Goal: Task Accomplishment & Management: Manage account settings

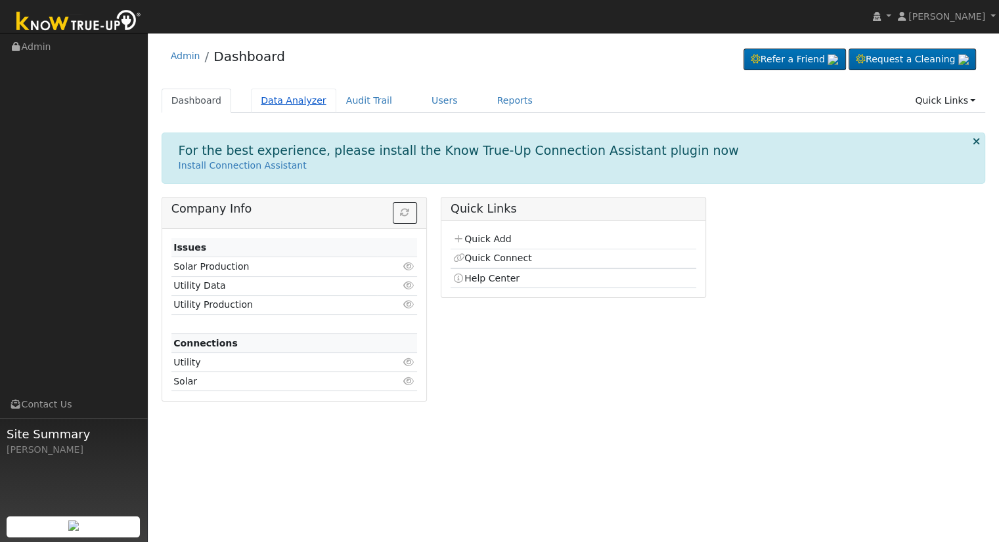
click at [278, 106] on link "Data Analyzer" at bounding box center [293, 101] width 85 height 24
click at [283, 106] on link "Data Analyzer" at bounding box center [293, 101] width 85 height 24
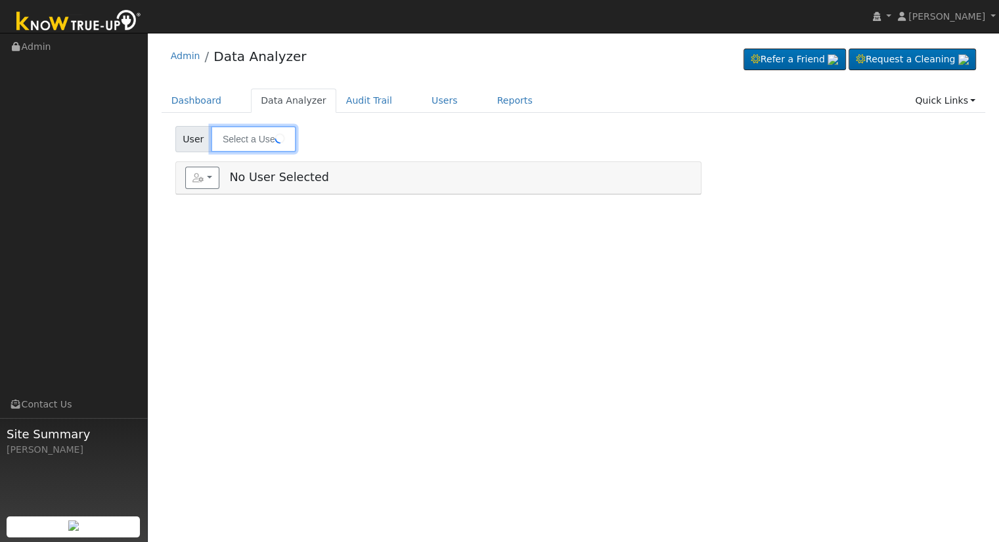
type input "[PERSON_NAME]"
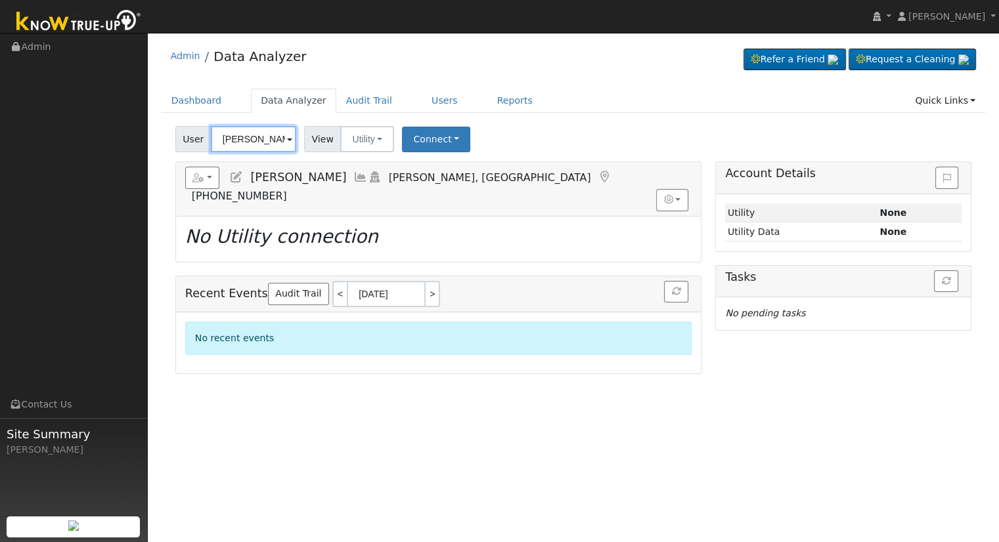
click at [267, 144] on input "[PERSON_NAME]" at bounding box center [253, 139] width 85 height 26
click at [263, 133] on input "text" at bounding box center [253, 139] width 85 height 26
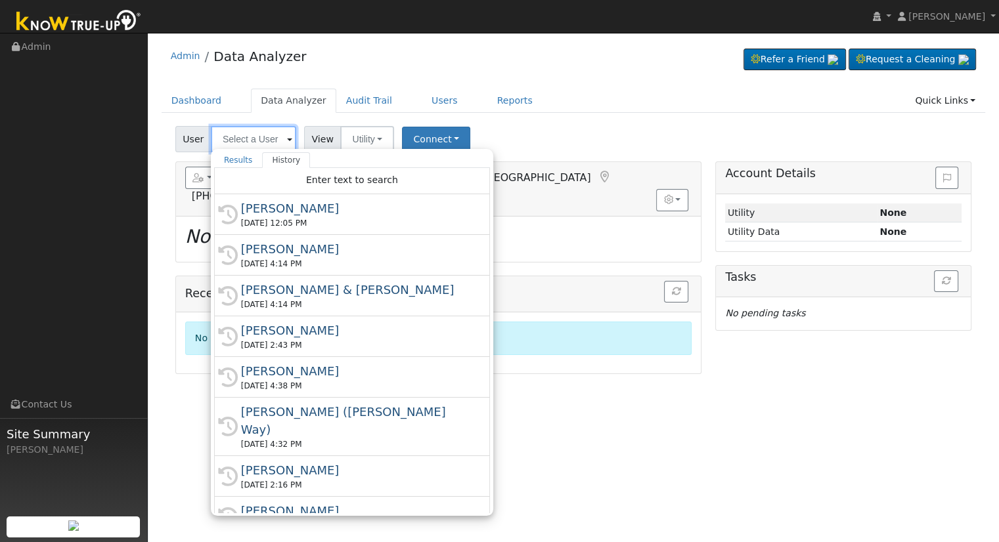
click at [234, 144] on input "text" at bounding box center [253, 139] width 85 height 26
paste input "Merdzanoski, Manasija"
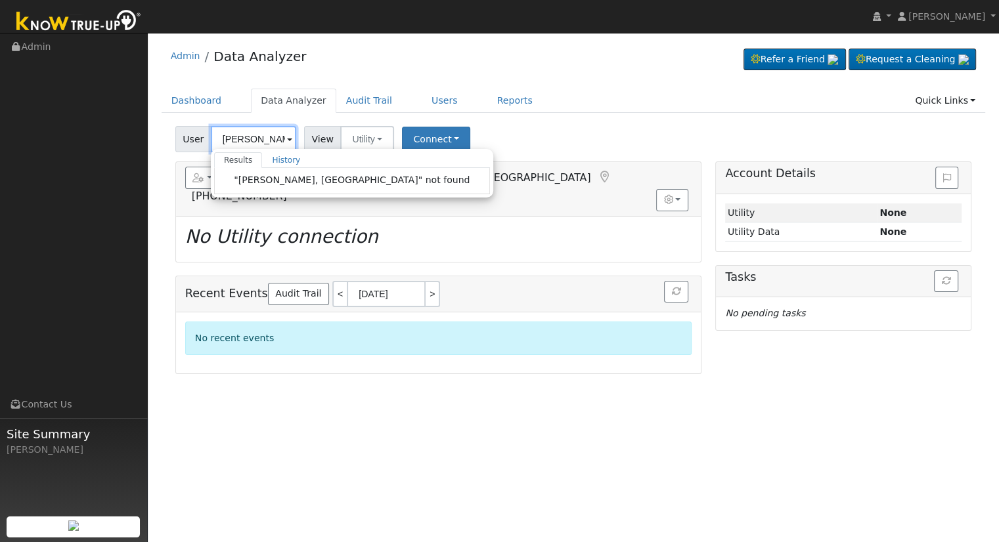
drag, startPoint x: 281, startPoint y: 137, endPoint x: 216, endPoint y: 139, distance: 65.0
click at [216, 139] on input "Merdzanoski, Manasija" at bounding box center [253, 139] width 85 height 26
click at [235, 137] on input "Merdzanoski, Manasija" at bounding box center [253, 139] width 85 height 26
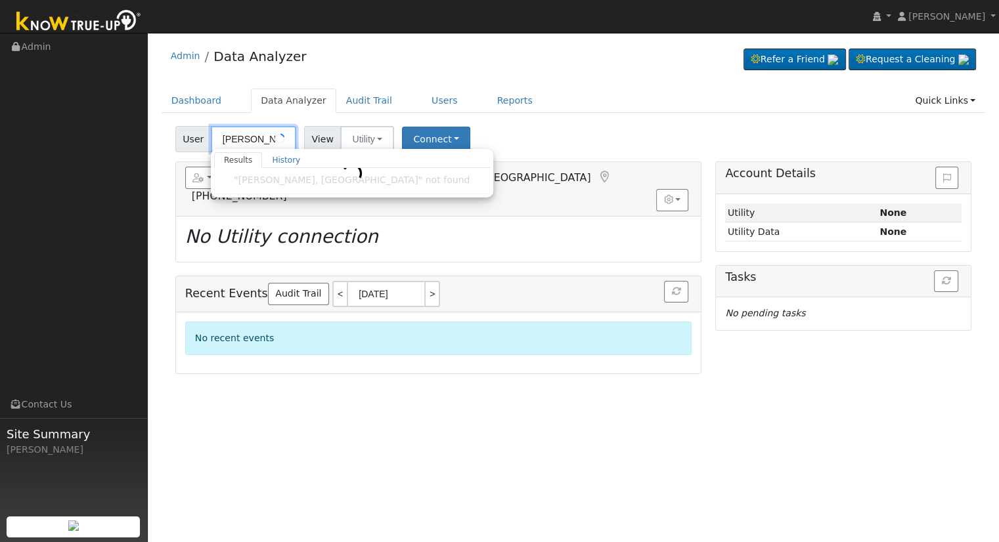
paste input "text"
click at [250, 137] on input "Merdzanoski" at bounding box center [253, 139] width 85 height 26
paste input "anasija"
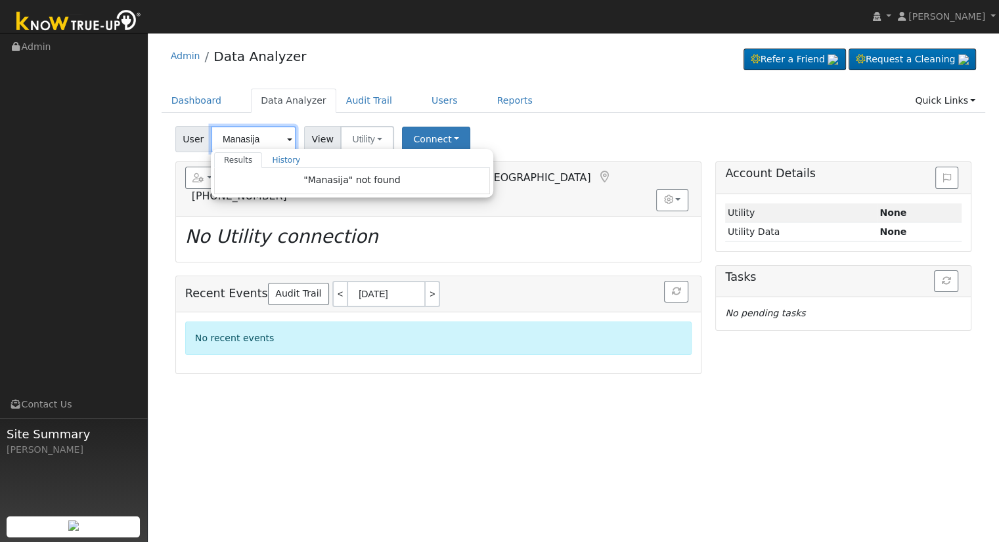
click at [265, 141] on input "Manasija" at bounding box center [253, 139] width 85 height 26
drag, startPoint x: 265, startPoint y: 141, endPoint x: 165, endPoint y: 136, distance: 99.9
click at [165, 136] on div "User Manasija Results History "Manasija" not found Enter text to search History…" at bounding box center [574, 247] width 824 height 253
type input "[PERSON_NAME]"
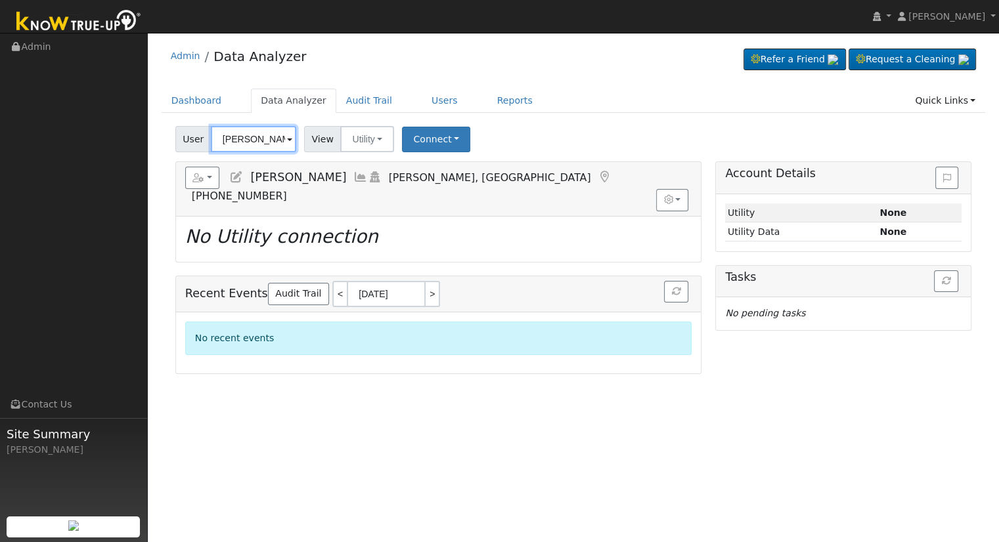
click at [238, 137] on input "[PERSON_NAME]" at bounding box center [253, 139] width 85 height 26
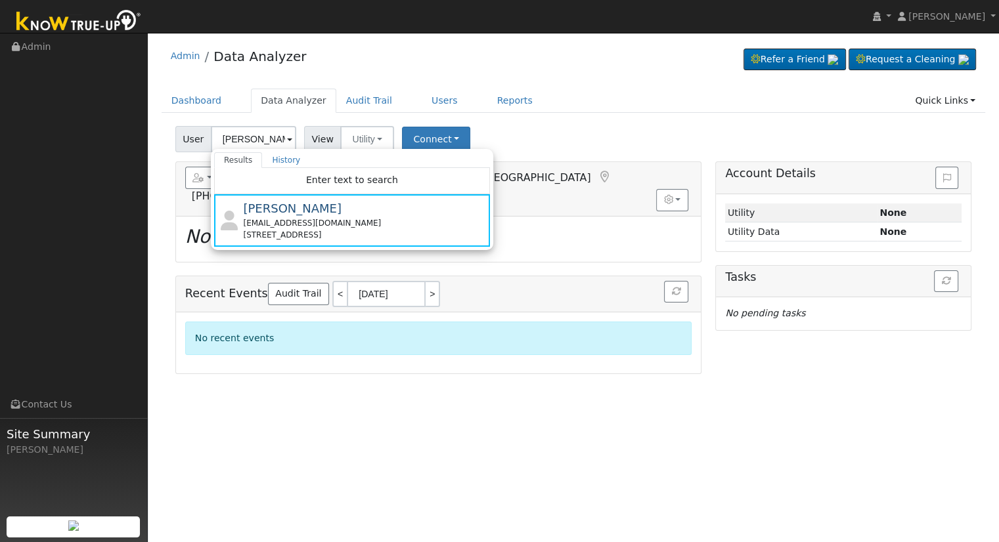
click at [158, 194] on div "Edit User: New Select an Ac... New Account Nickname Cancel Create Are you sure …" at bounding box center [573, 250] width 838 height 248
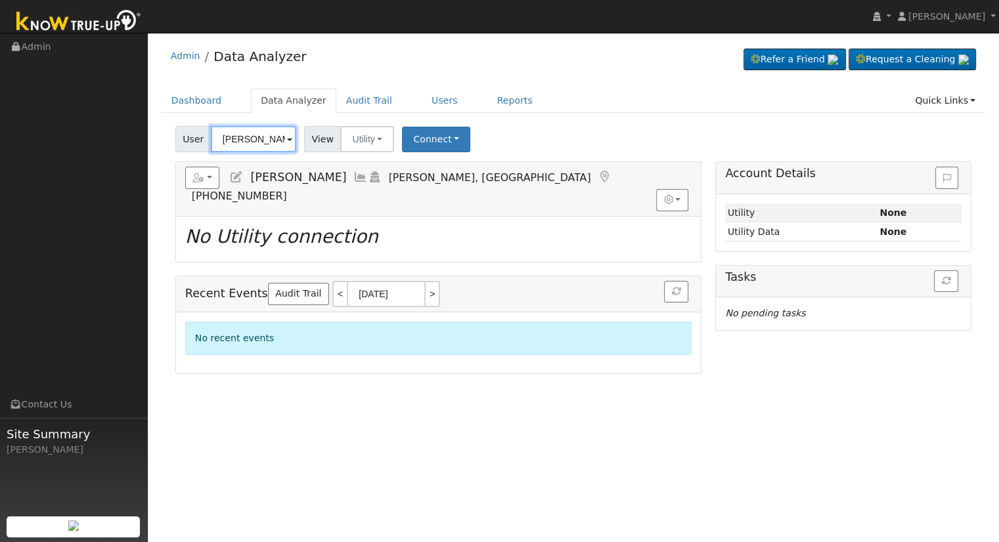
click at [246, 135] on input "[PERSON_NAME]" at bounding box center [253, 139] width 85 height 26
click at [211, 185] on button "button" at bounding box center [202, 178] width 35 height 22
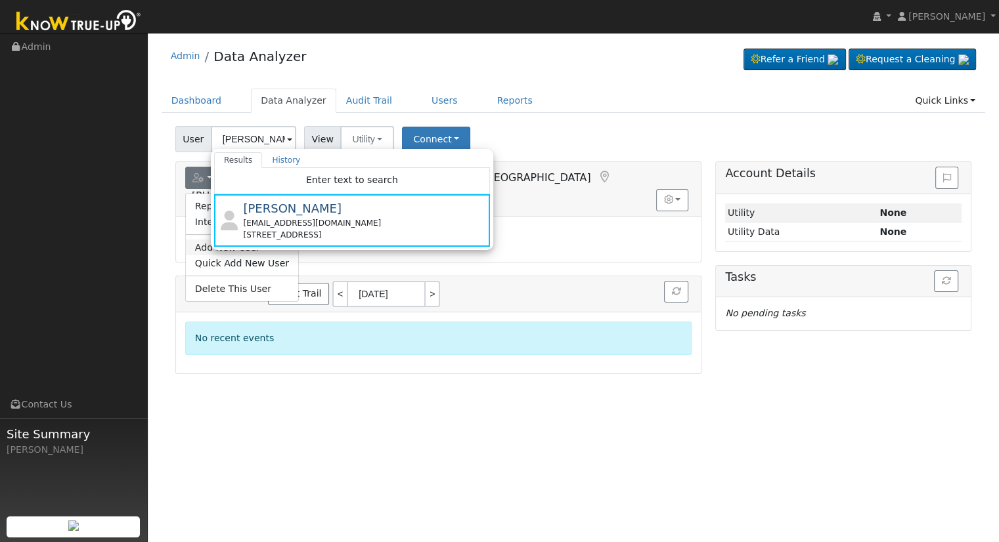
click at [202, 248] on link "Add New User" at bounding box center [242, 248] width 112 height 16
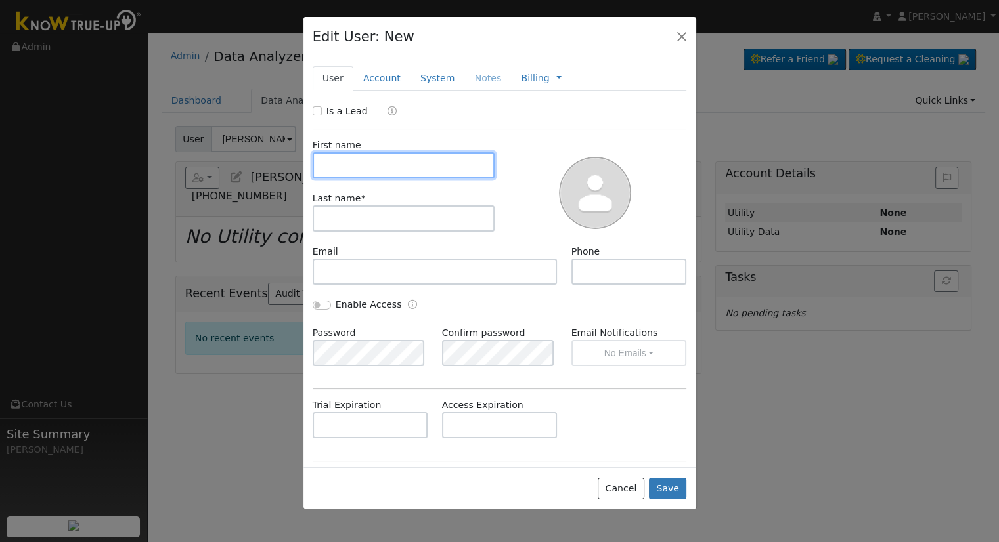
click at [370, 174] on input "text" at bounding box center [404, 165] width 183 height 26
click at [397, 161] on input "text" at bounding box center [404, 165] width 183 height 26
paste input "Manasija"
type input "Manasija"
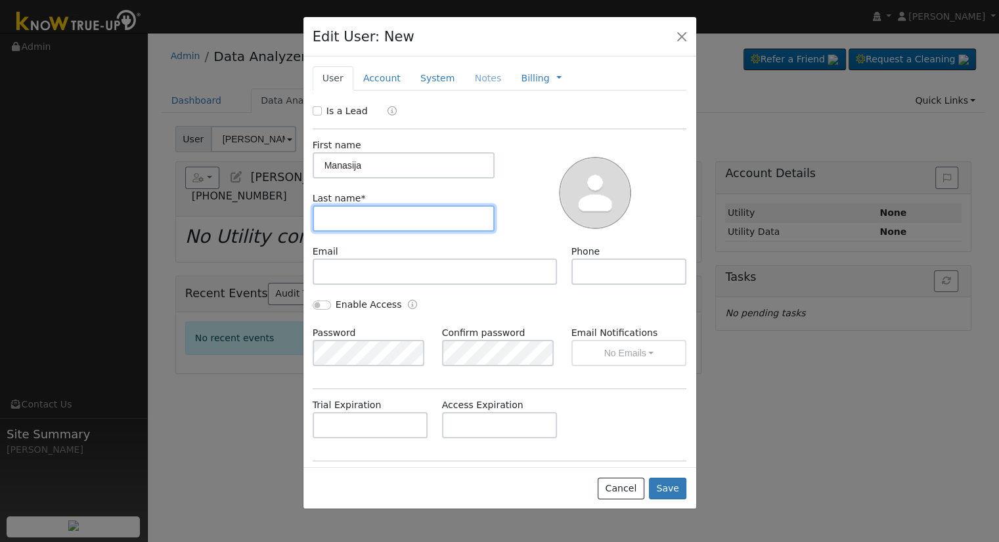
click at [368, 221] on input "text" at bounding box center [404, 219] width 183 height 26
click at [407, 224] on input "text" at bounding box center [404, 219] width 183 height 26
paste input "Merdzanoski"
type input "Merdzanoski"
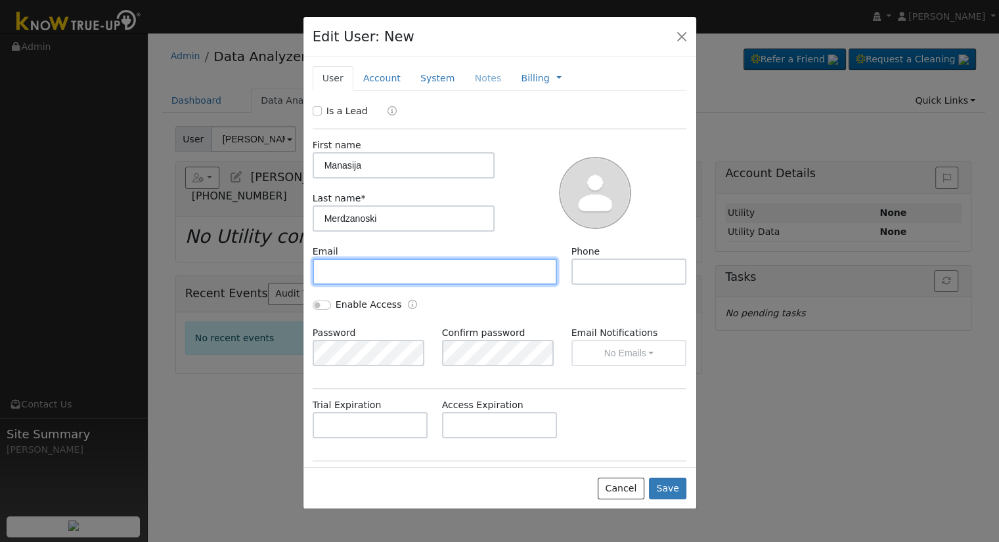
click at [397, 273] on input "text" at bounding box center [435, 272] width 245 height 26
click at [454, 266] on input "text" at bounding box center [435, 272] width 245 height 26
paste input "macedonia2007@yahoo.com"
type input "macedonia2007@yahoo.com"
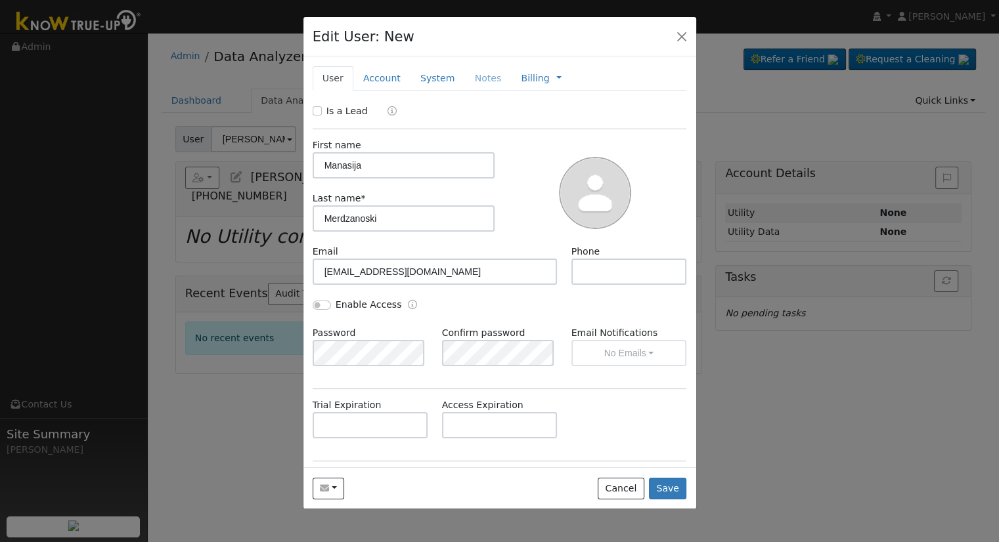
click at [564, 274] on div "Phone" at bounding box center [628, 265] width 129 height 40
click at [572, 274] on input "text" at bounding box center [629, 272] width 116 height 26
click at [651, 264] on input "text" at bounding box center [629, 272] width 116 height 26
paste input "(559) 916-0905"
type input "(559) 916-0905"
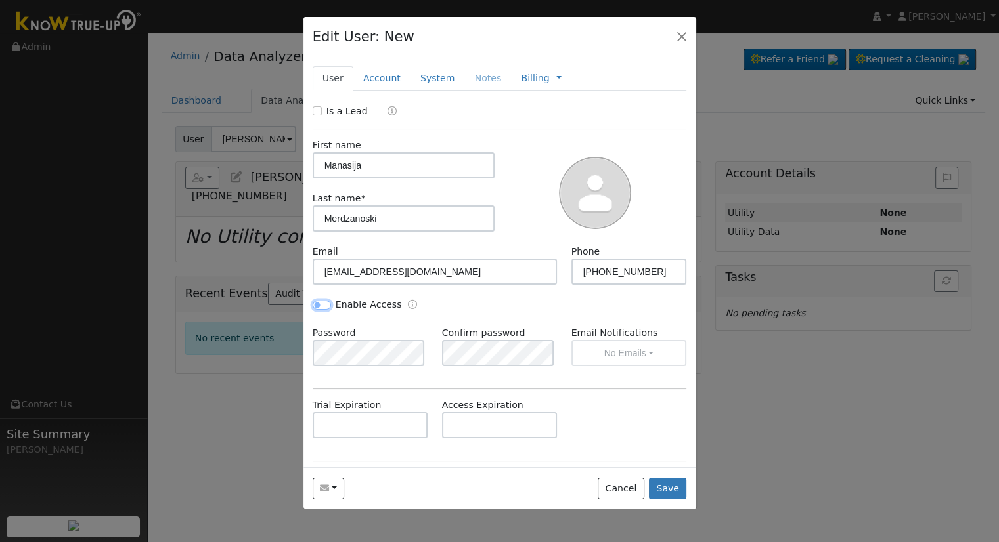
click at [315, 301] on input "Enable Access" at bounding box center [322, 305] width 18 height 9
checkbox input "true"
click at [614, 353] on button "No Emails" at bounding box center [629, 353] width 116 height 26
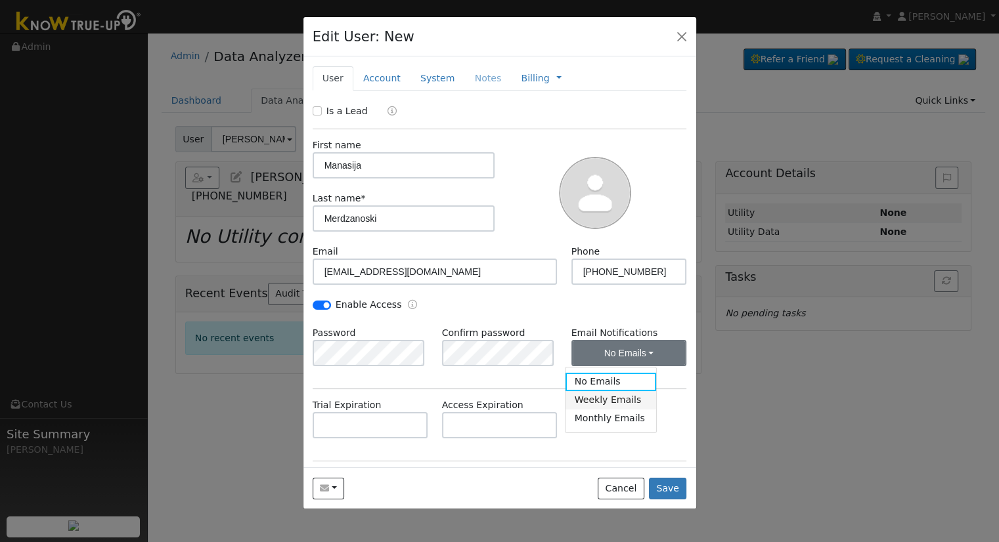
click at [620, 397] on link "Weekly Emails" at bounding box center [610, 400] width 91 height 18
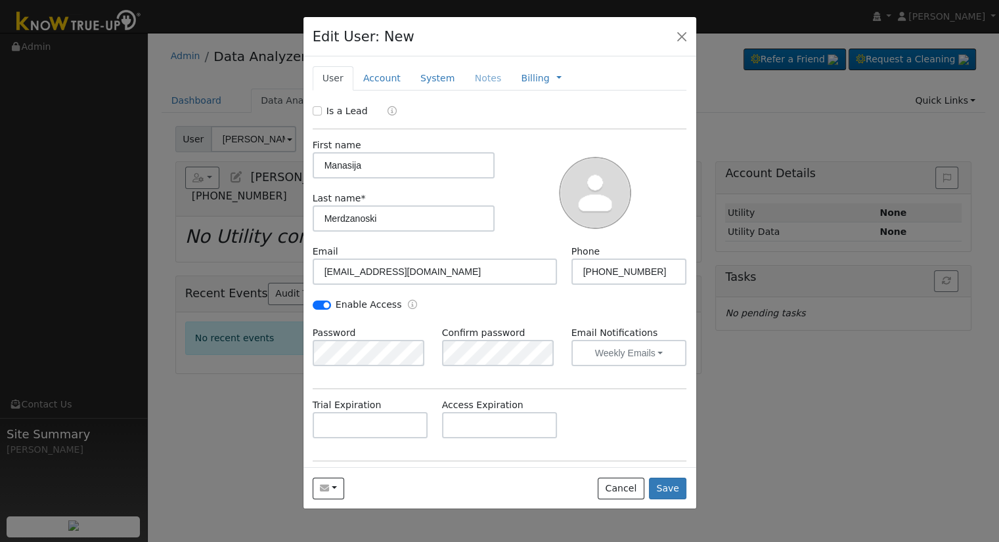
click at [598, 399] on div "Trial Expiration Access Expiration" at bounding box center [499, 425] width 388 height 53
click at [615, 405] on div "Trial Expiration Access Expiration" at bounding box center [499, 425] width 388 height 53
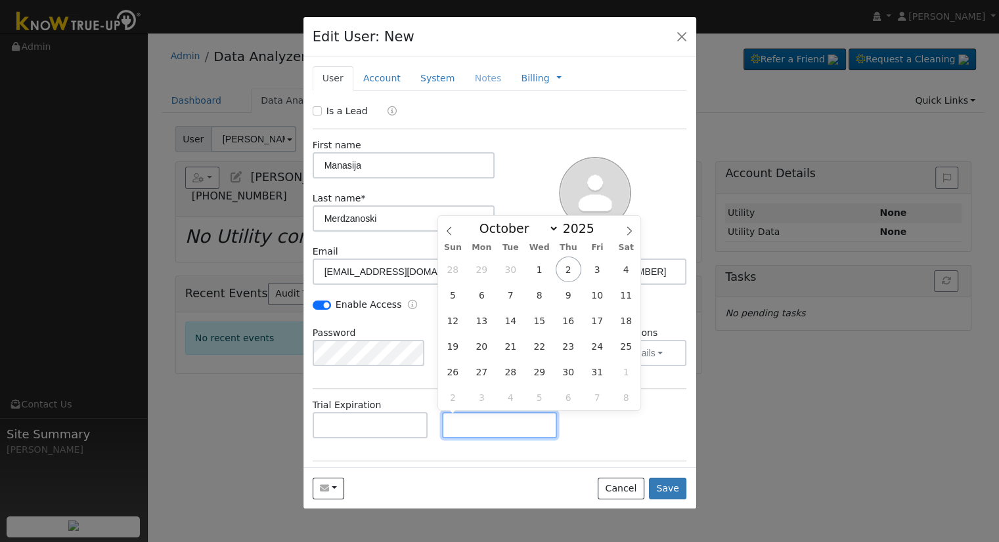
click at [541, 430] on input "text" at bounding box center [500, 425] width 116 height 26
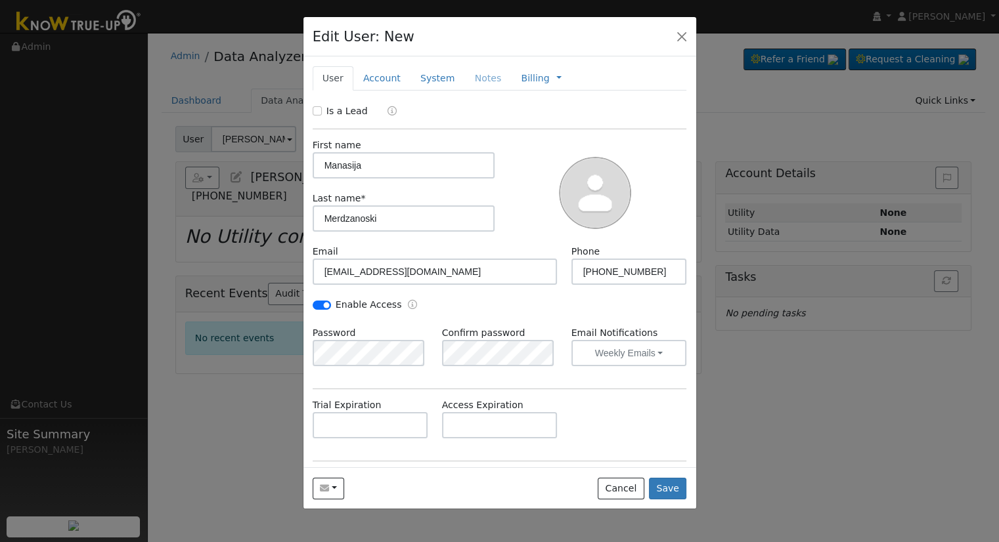
click at [596, 433] on div "Trial Expiration Access Expiration" at bounding box center [499, 425] width 388 height 53
click at [355, 82] on link "Account" at bounding box center [381, 78] width 57 height 24
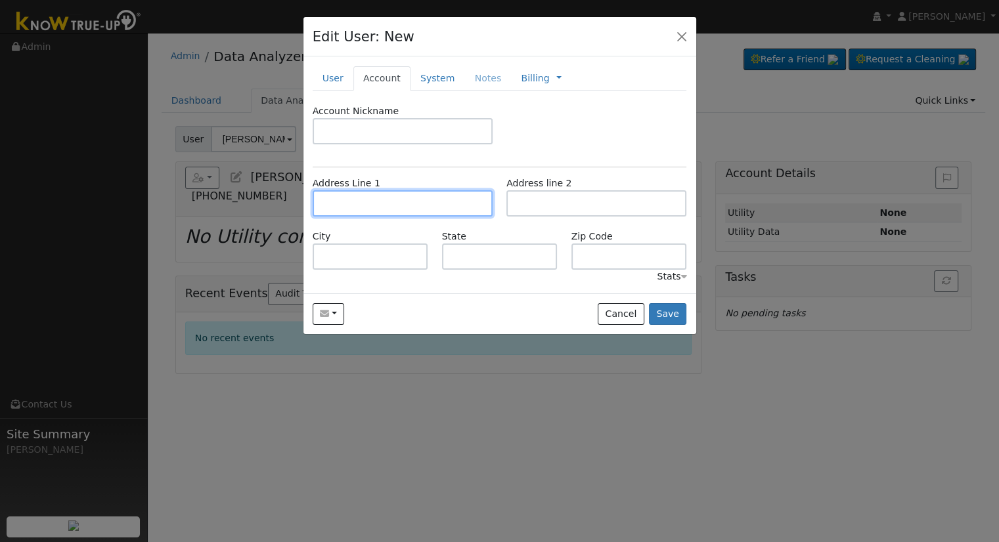
click at [343, 208] on input "text" at bounding box center [403, 203] width 180 height 26
paste input "5838 West Donner Avenue"
type input "5838 West Donner Avenue"
type input "Fresno"
type input "CA"
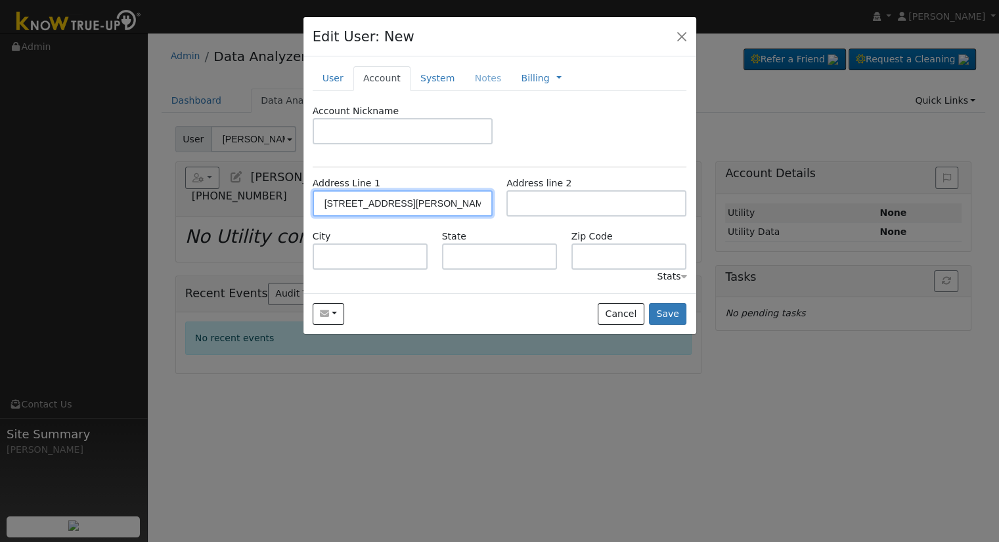
type input "93722"
click at [420, 80] on link "System" at bounding box center [437, 78] width 55 height 24
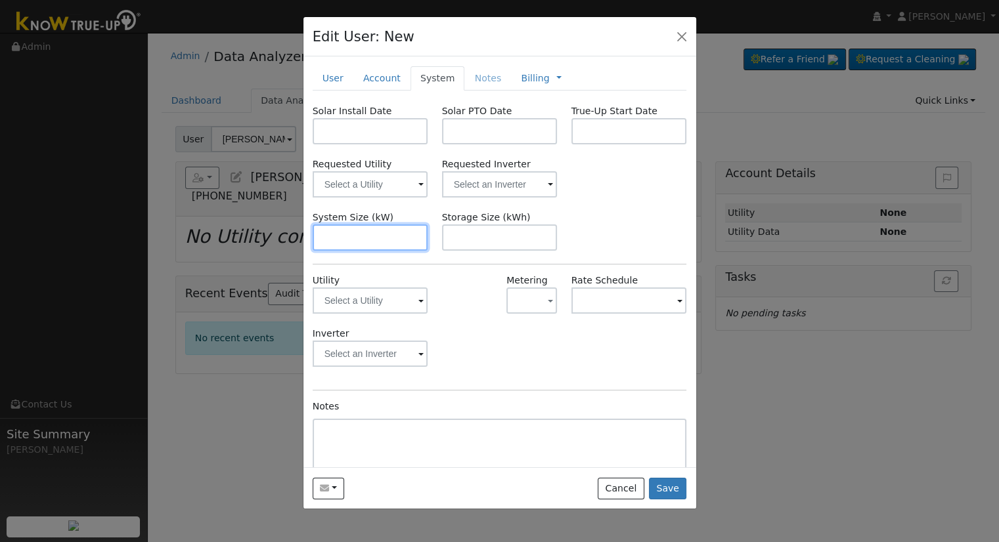
click at [371, 240] on input "text" at bounding box center [371, 238] width 116 height 26
click at [402, 245] on input "text" at bounding box center [371, 238] width 116 height 26
paste input "8.800"
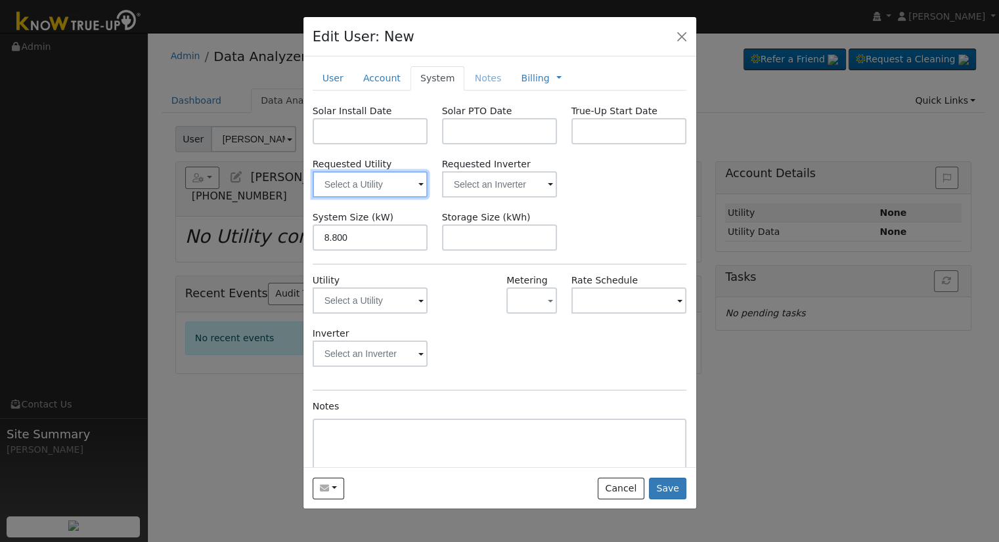
type input "8.8"
click at [390, 177] on input "text" at bounding box center [371, 184] width 116 height 26
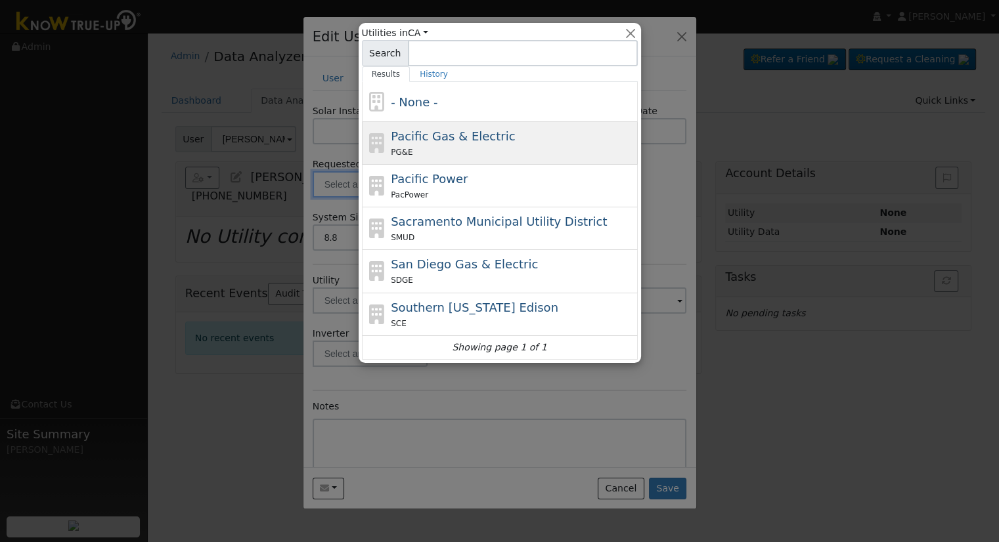
click at [442, 155] on div "PG&E" at bounding box center [513, 152] width 244 height 14
type input "Pacific Gas & Electric"
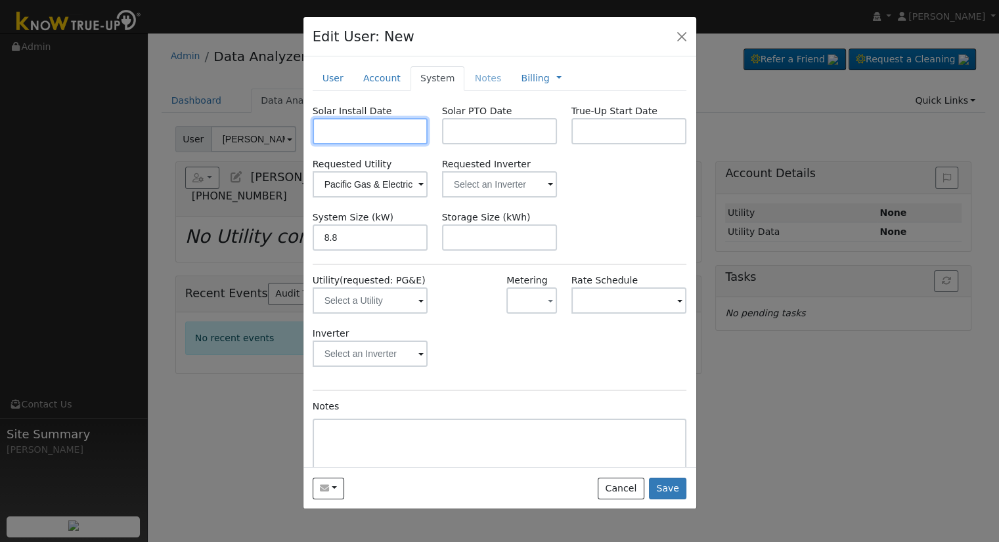
click at [360, 124] on input "text" at bounding box center [371, 131] width 116 height 26
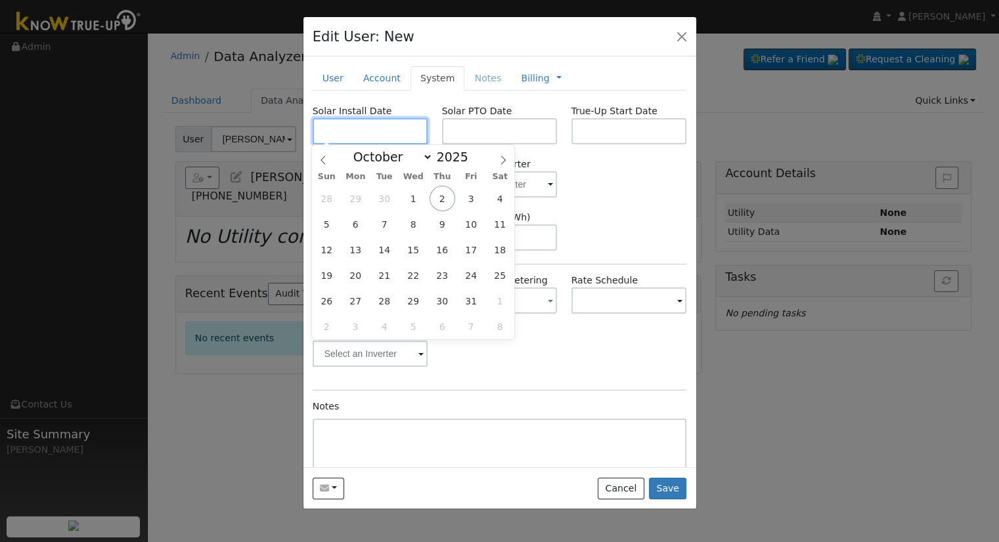
paste input "8/15/2025"
type input "08/15/2025"
click at [504, 129] on input "text" at bounding box center [500, 131] width 116 height 26
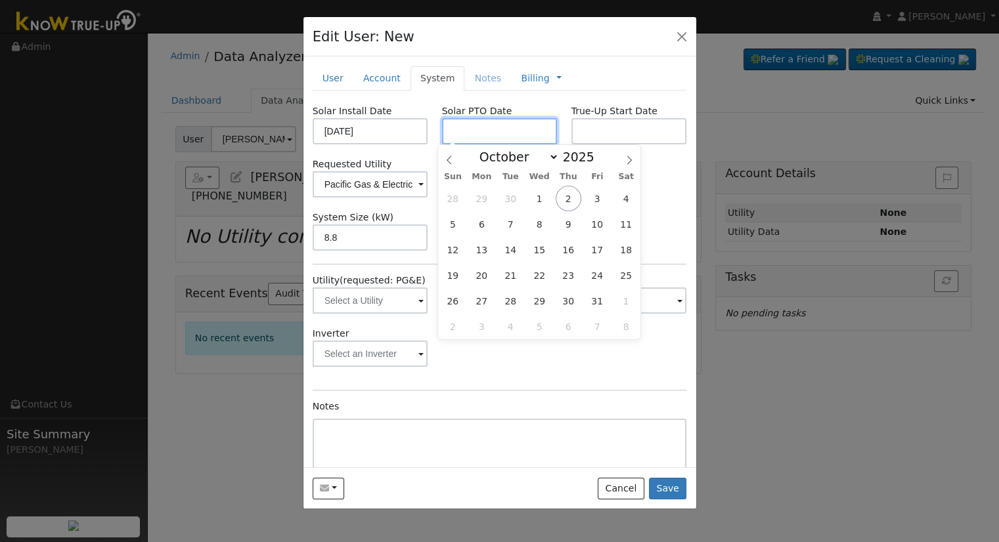
click at [484, 136] on input "text" at bounding box center [500, 131] width 116 height 26
paste input "[DATE]"
type input "[DATE]"
click at [665, 194] on div "Requested Utility Pacific Gas & Electric Requested Inverter" at bounding box center [499, 178] width 388 height 40
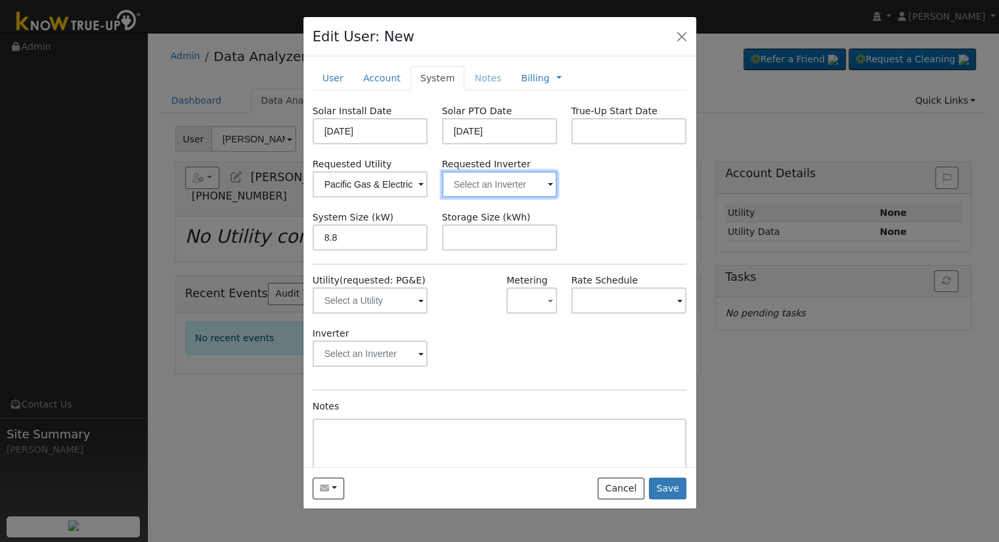
click at [507, 188] on input "text" at bounding box center [500, 184] width 116 height 26
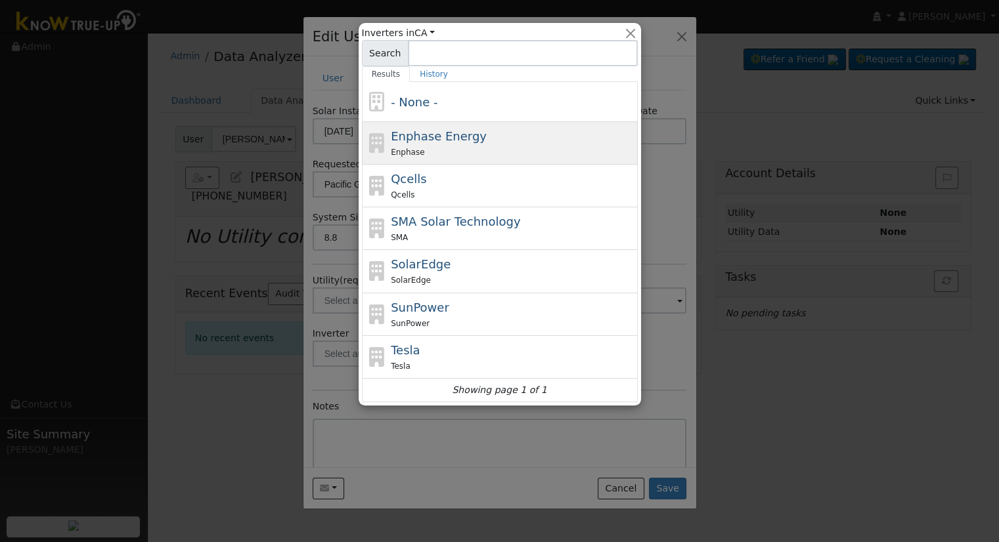
click at [488, 128] on div "Enphase Energy Enphase" at bounding box center [513, 143] width 244 height 32
type input "Enphase Energy"
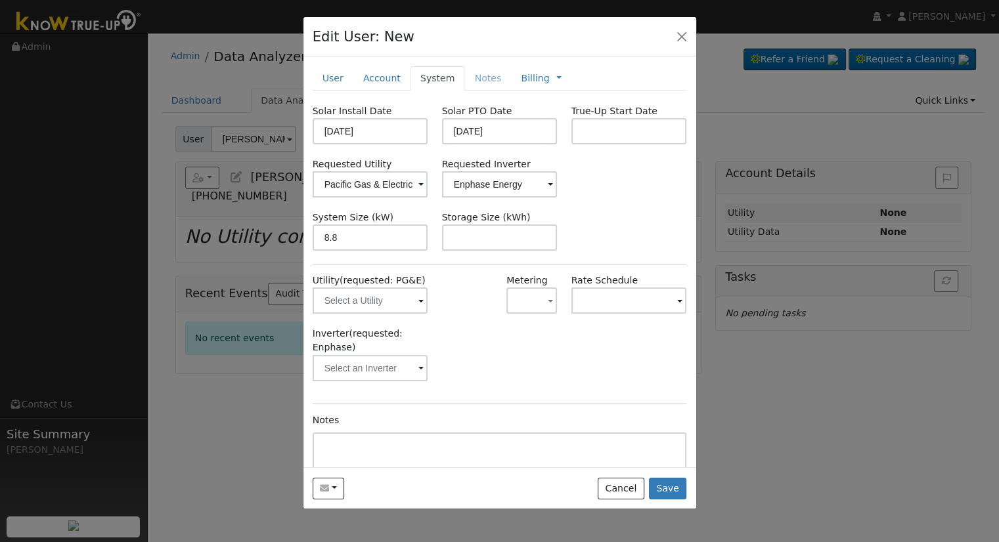
click at [470, 250] on div "Solar Install Date 08/15/2025 Solar PTO Date 10/02/2025 True-Up Start Date Requ…" at bounding box center [500, 317] width 374 height 427
click at [456, 244] on input "text" at bounding box center [500, 238] width 116 height 26
paste input "20.00"
type input "20"
click at [523, 76] on link "Billing" at bounding box center [535, 79] width 28 height 14
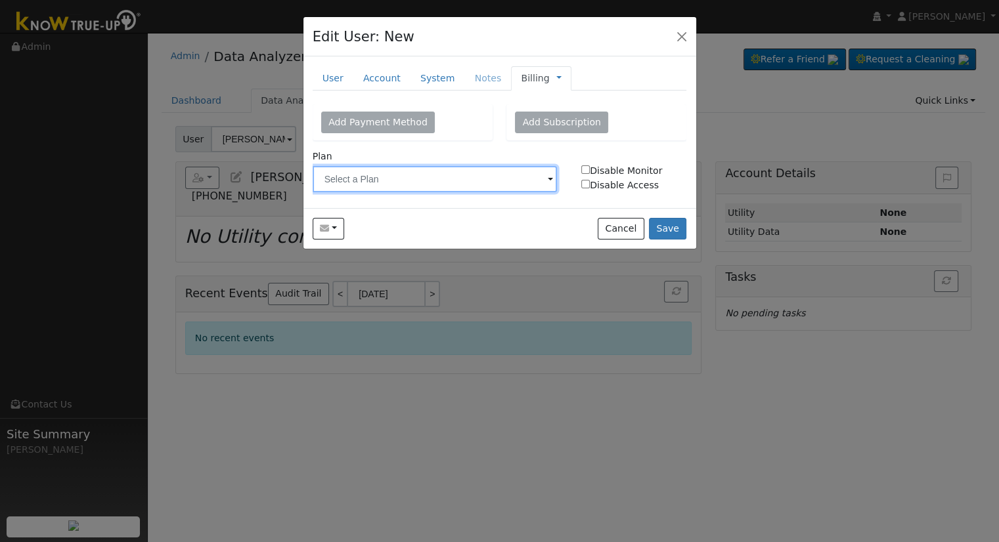
click at [435, 175] on input "text" at bounding box center [435, 179] width 245 height 26
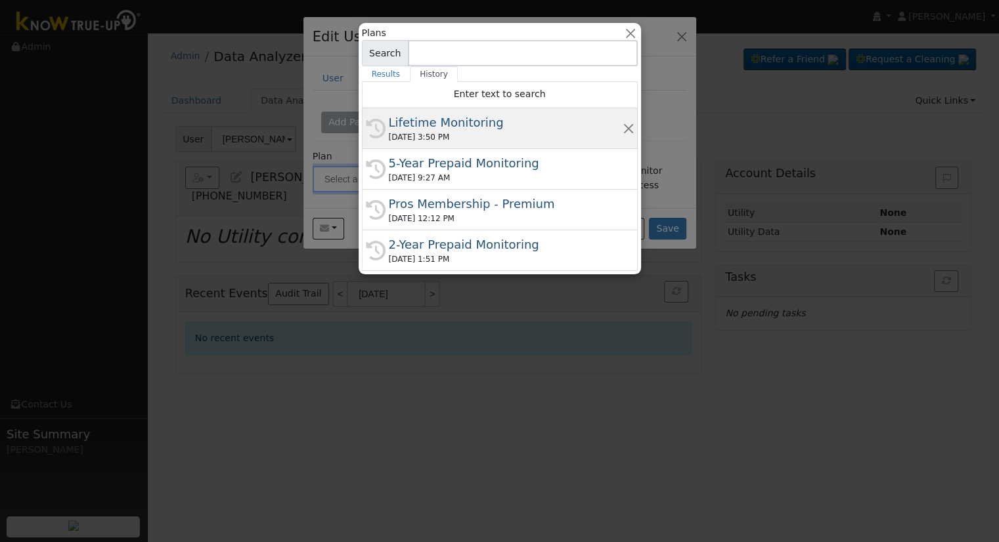
click at [420, 129] on div "Lifetime Monitoring" at bounding box center [506, 123] width 234 height 18
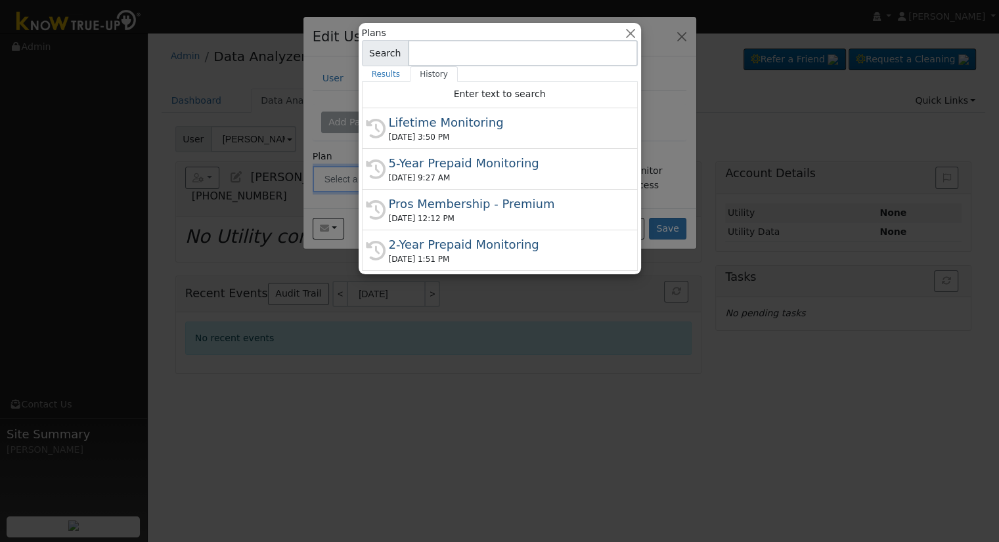
type input "Lifetime Monitoring"
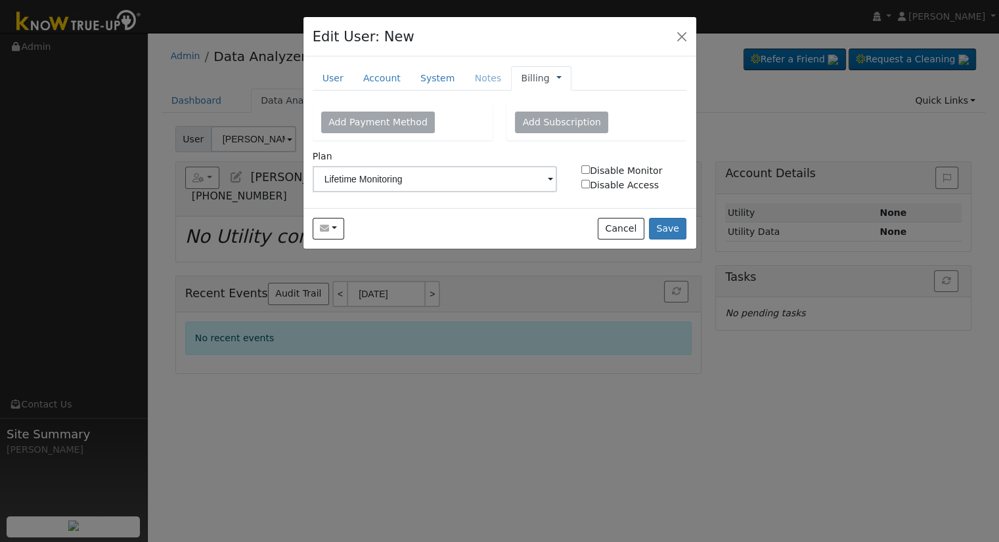
click at [556, 78] on link at bounding box center [558, 79] width 5 height 14
click at [557, 103] on link "Management" at bounding box center [602, 102] width 91 height 18
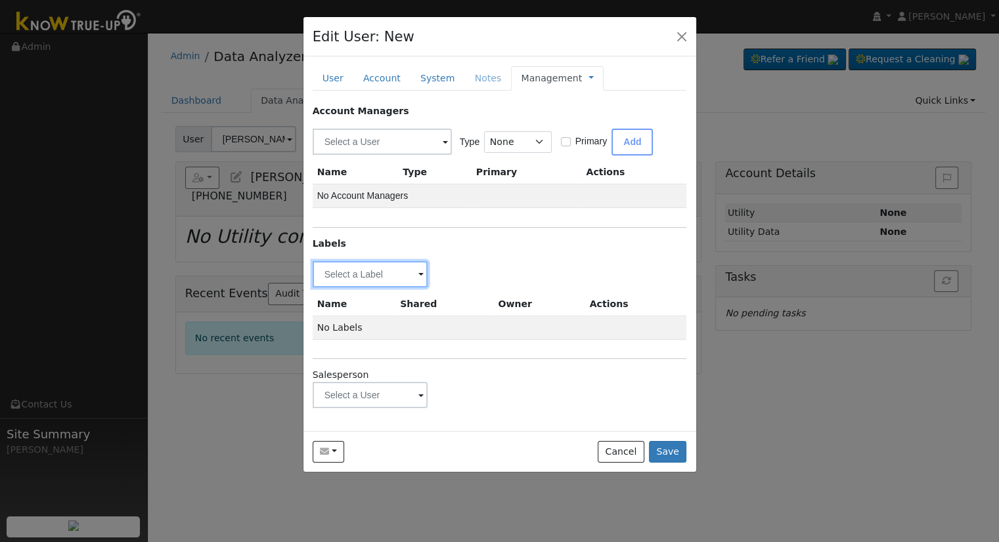
click at [388, 275] on input "text" at bounding box center [371, 274] width 116 height 26
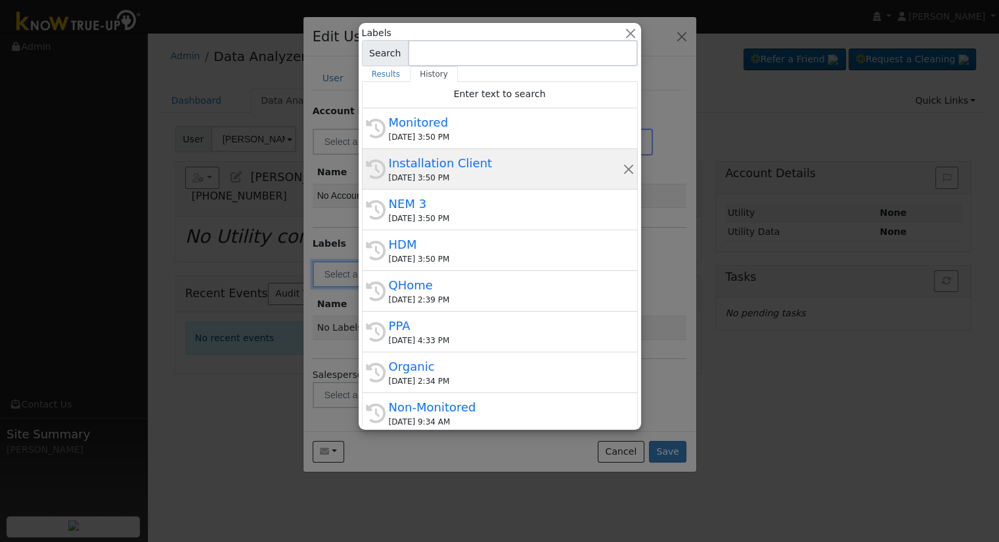
click at [451, 184] on div "History Installation Client 10/01/2025 3:50 PM" at bounding box center [500, 169] width 276 height 41
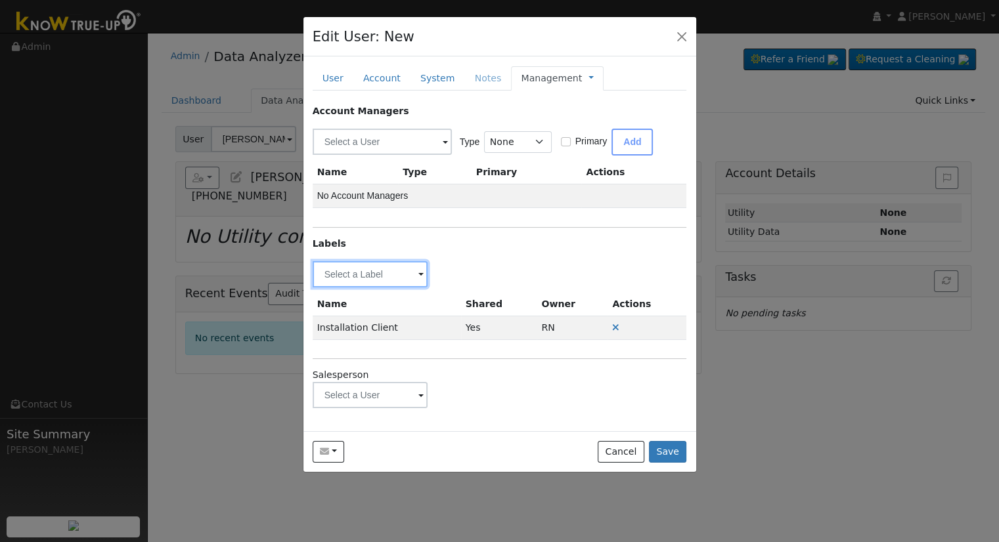
click at [385, 284] on input "text" at bounding box center [371, 274] width 116 height 26
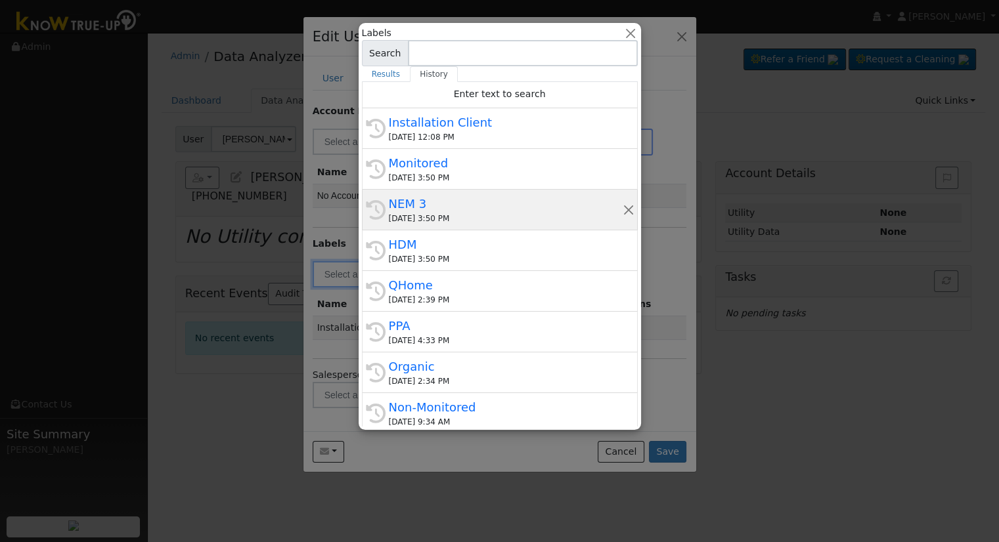
drag, startPoint x: 420, startPoint y: 212, endPoint x: 309, endPoint y: 221, distance: 110.7
click at [418, 213] on div "10/01/2025 3:50 PM" at bounding box center [506, 219] width 234 height 12
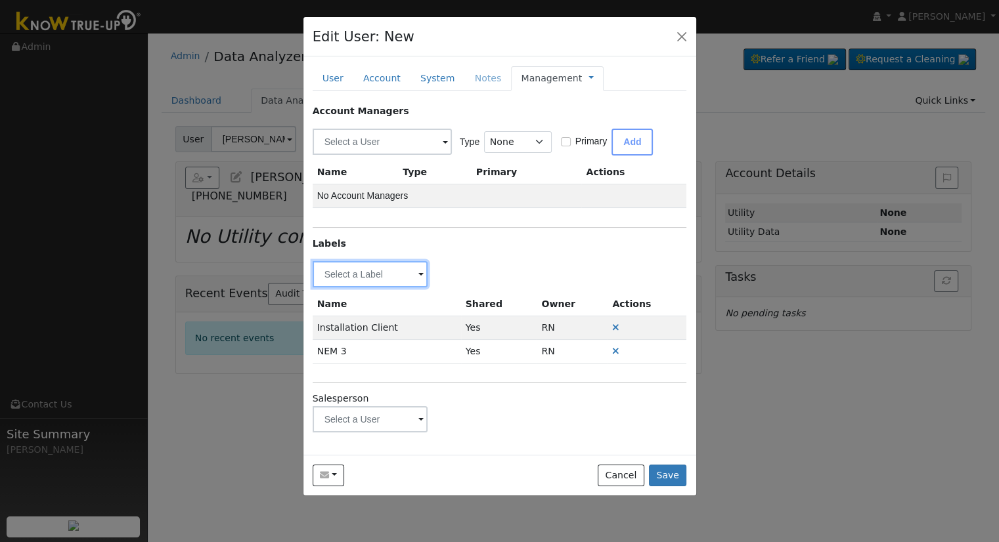
click at [368, 274] on input "text" at bounding box center [371, 274] width 116 height 26
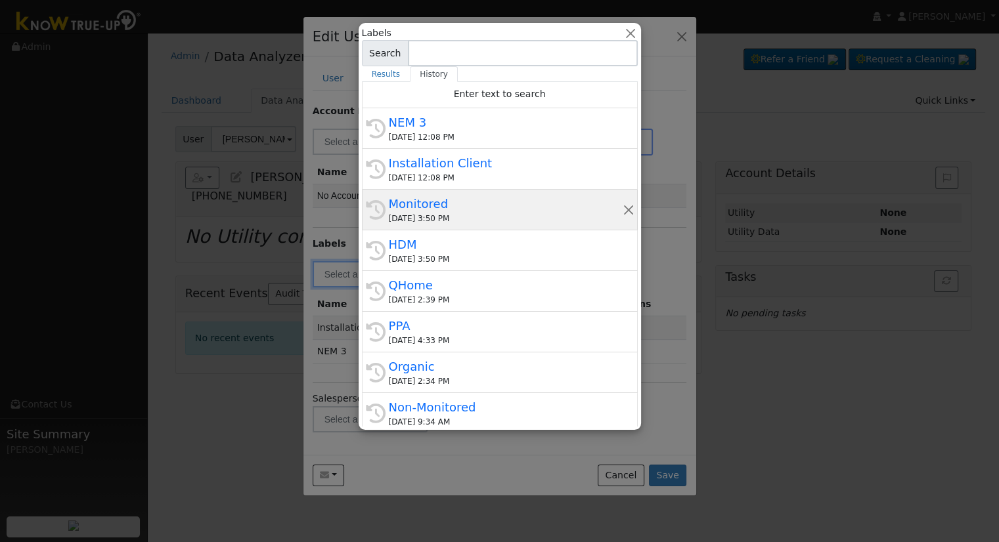
click at [427, 204] on div "Monitored" at bounding box center [506, 204] width 234 height 18
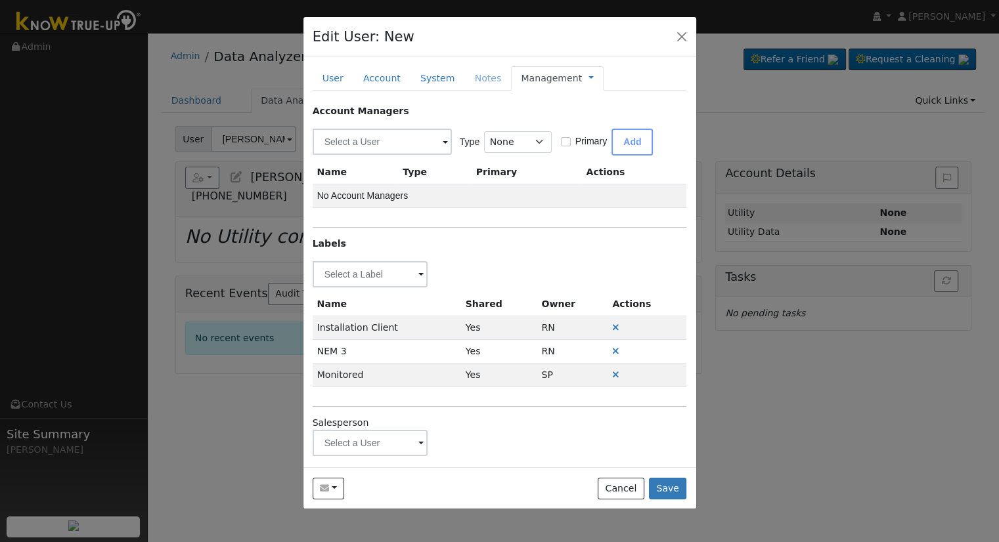
click at [549, 79] on link "Management" at bounding box center [551, 79] width 61 height 14
click at [589, 117] on link "Billing" at bounding box center [634, 120] width 91 height 18
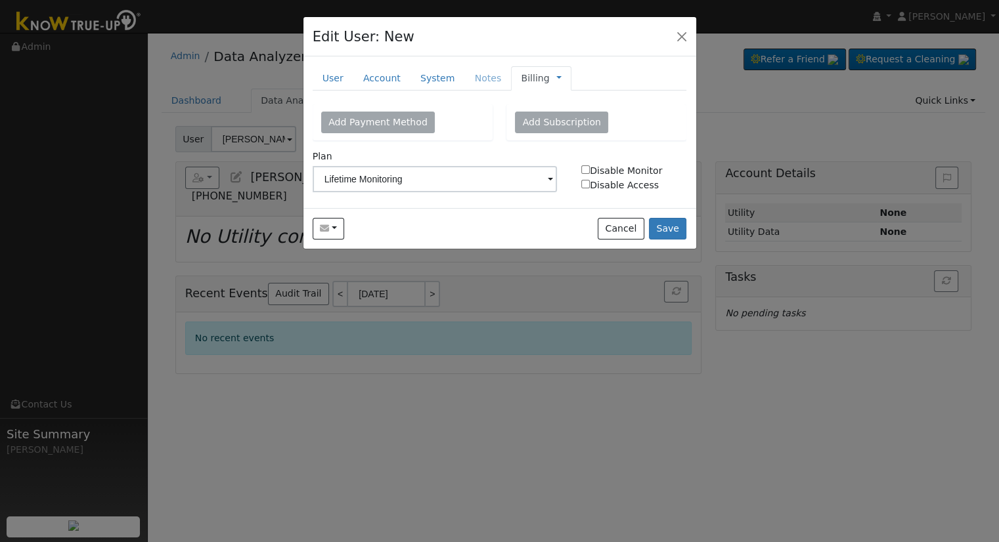
click at [523, 82] on link "Billing" at bounding box center [535, 79] width 28 height 14
click at [578, 107] on link "Management" at bounding box center [602, 102] width 91 height 18
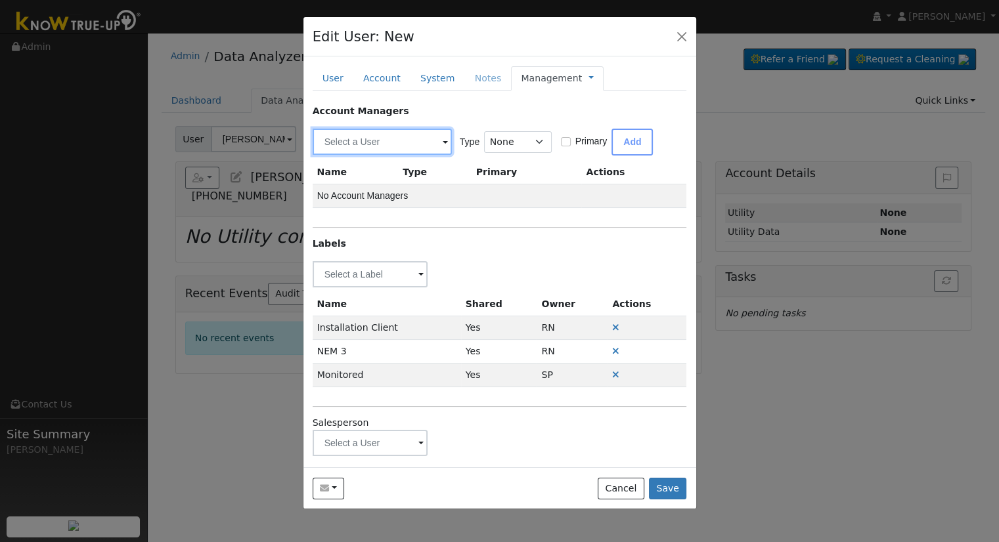
click at [403, 133] on input "text" at bounding box center [382, 142] width 139 height 26
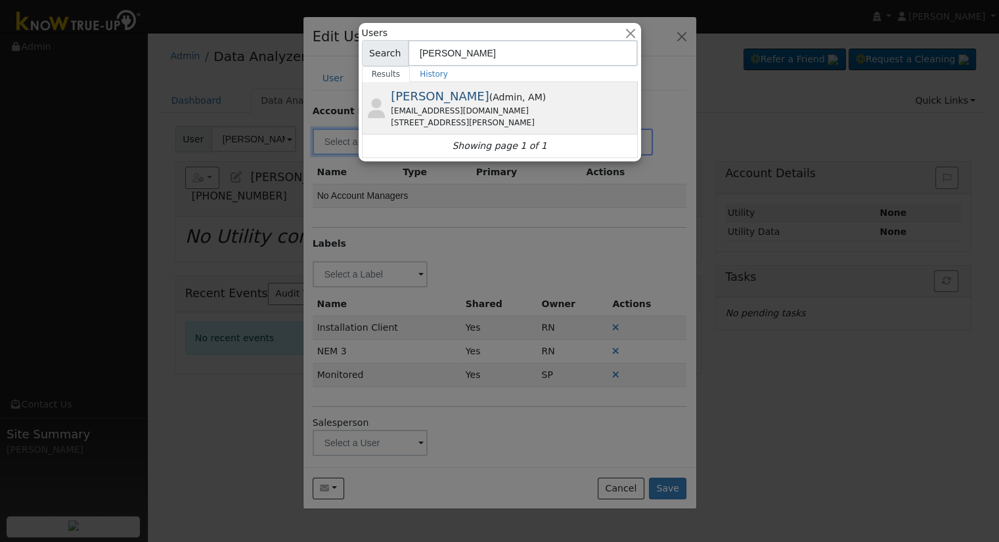
type input "Dani"
click at [493, 92] on span "Admin" at bounding box center [508, 97] width 30 height 11
type input "Daniel Gibby"
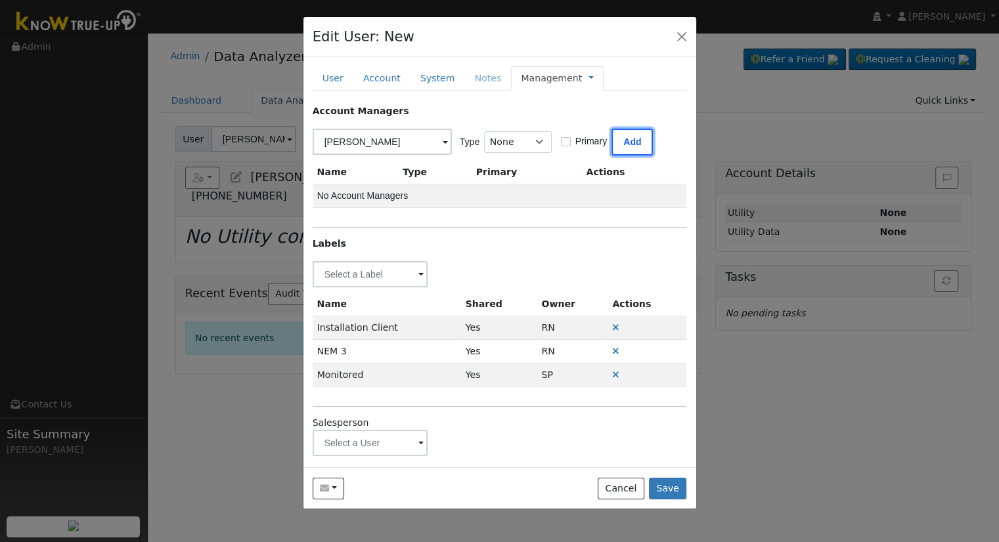
click at [639, 144] on button "Add" at bounding box center [631, 142] width 41 height 27
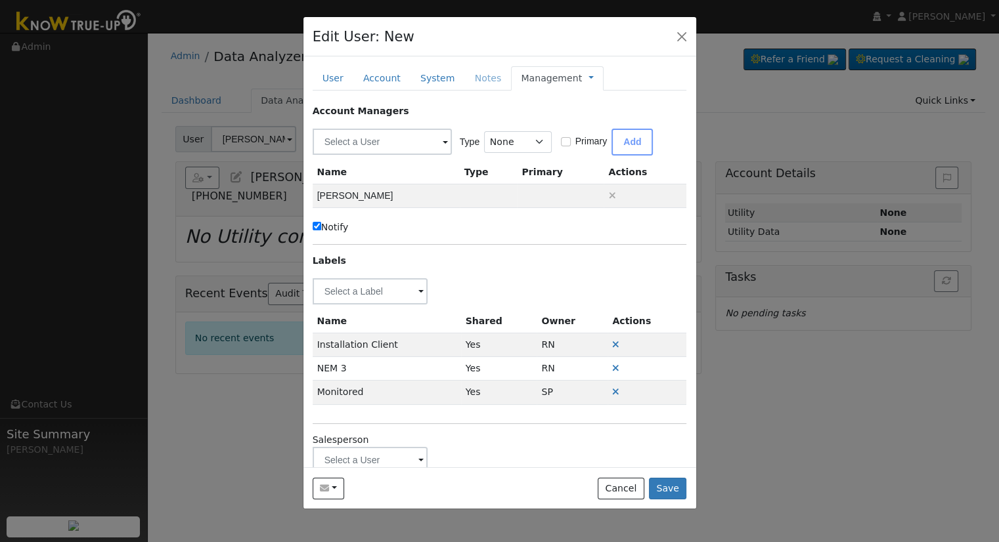
click at [343, 233] on label "Notify" at bounding box center [331, 228] width 36 height 14
click at [321, 231] on input "Notify" at bounding box center [317, 226] width 9 height 9
checkbox input "false"
click at [675, 484] on button "Save" at bounding box center [668, 489] width 38 height 22
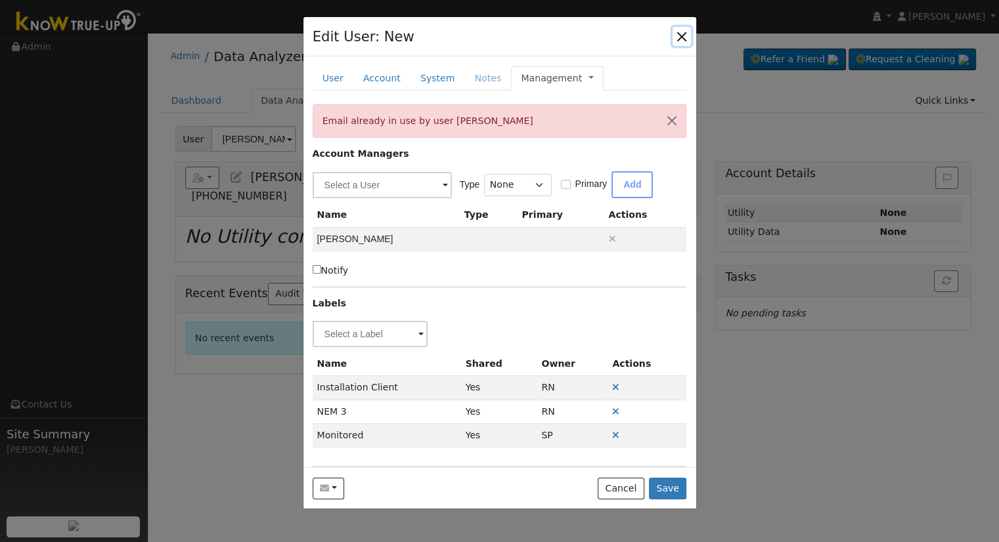
click at [683, 35] on button "button" at bounding box center [682, 36] width 18 height 18
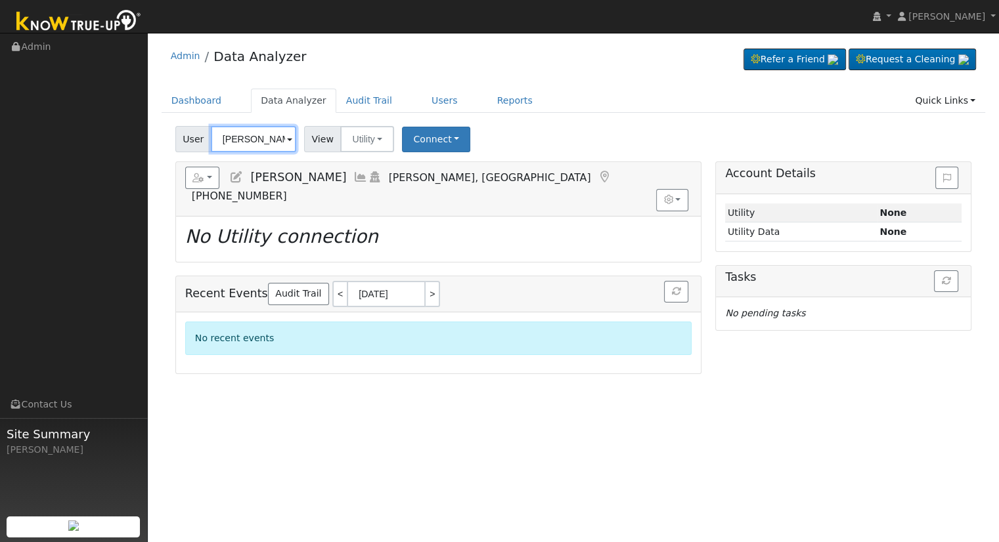
click at [221, 145] on input "[PERSON_NAME]" at bounding box center [253, 139] width 85 height 26
click at [223, 145] on input "[PERSON_NAME]" at bounding box center [253, 139] width 85 height 26
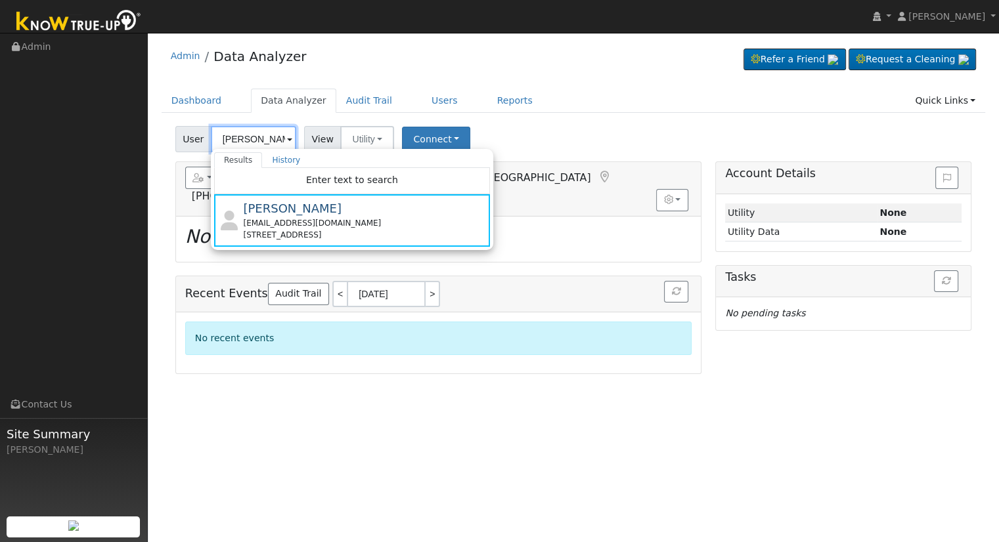
click at [239, 137] on input "[PERSON_NAME]" at bounding box center [253, 139] width 85 height 26
click at [246, 136] on input "[PERSON_NAME]" at bounding box center [253, 139] width 85 height 26
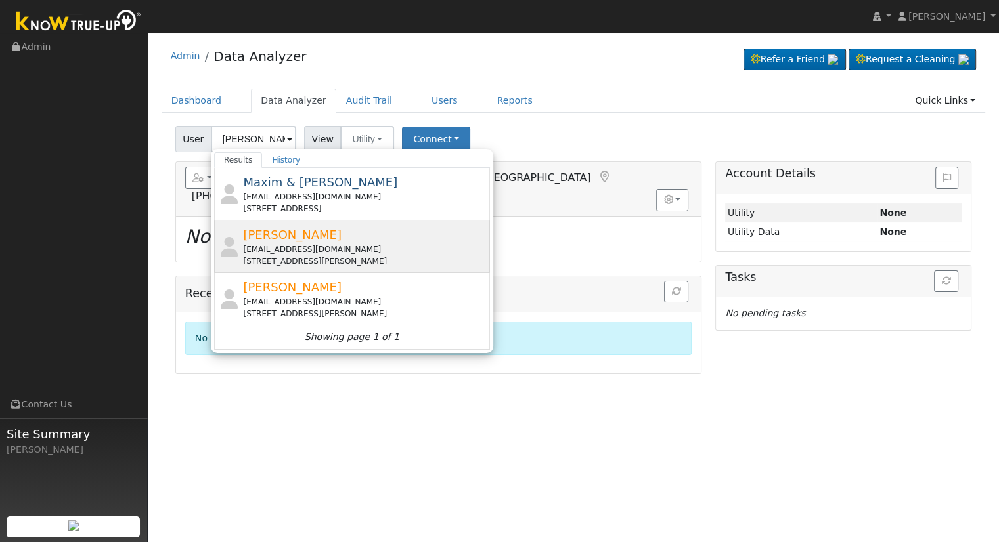
click at [389, 258] on div "5838 West Donner Avenue, Fresno, CA 93722" at bounding box center [365, 261] width 244 height 12
type input "Max Merdzanoski"
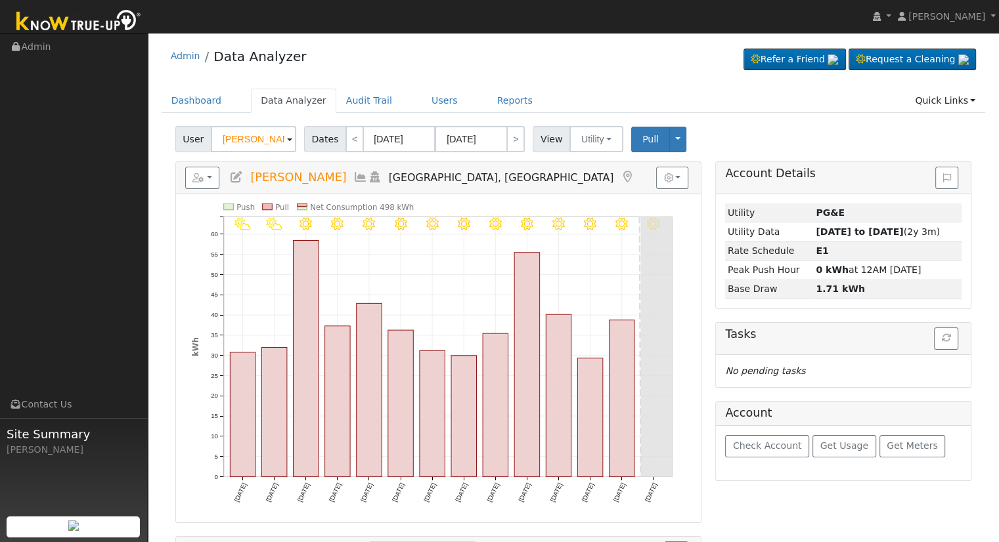
click at [242, 171] on link at bounding box center [236, 177] width 14 height 13
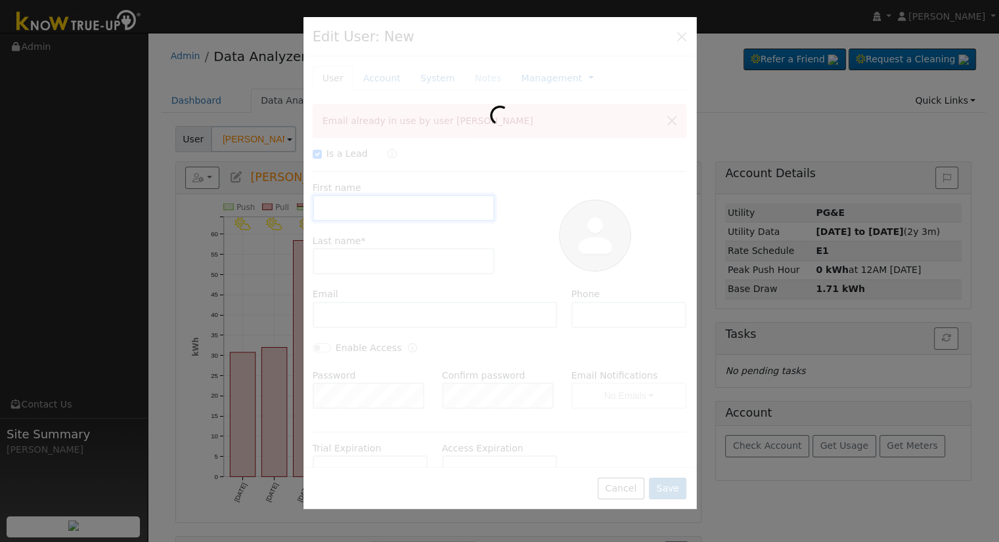
checkbox input "true"
type input "Max"
type input "Merdzanoski"
type input "macedonia2007@yahoo.com"
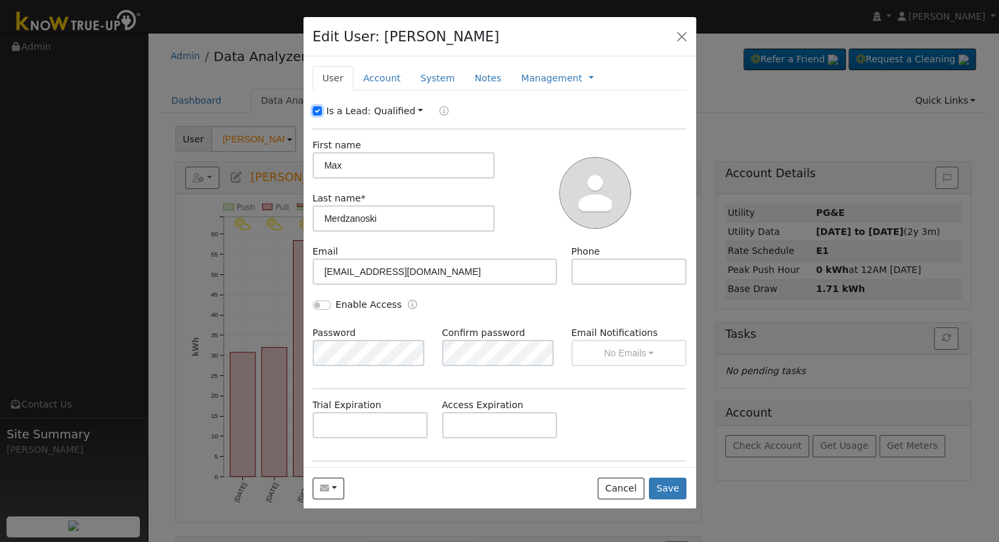
click at [313, 106] on input "Is a Lead:" at bounding box center [317, 110] width 9 height 9
checkbox input "false"
click at [597, 274] on input "text" at bounding box center [629, 272] width 116 height 26
click at [604, 273] on input "text" at bounding box center [629, 272] width 116 height 26
paste input "(559) 916-0905"
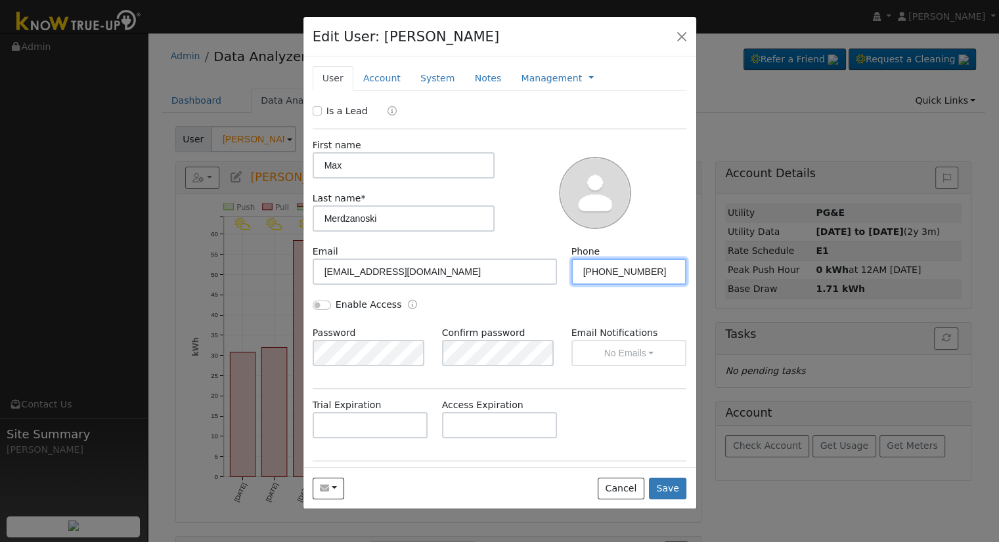
type input "(559) 916-0905"
click at [321, 307] on input "Enable Access" at bounding box center [322, 305] width 18 height 9
checkbox input "true"
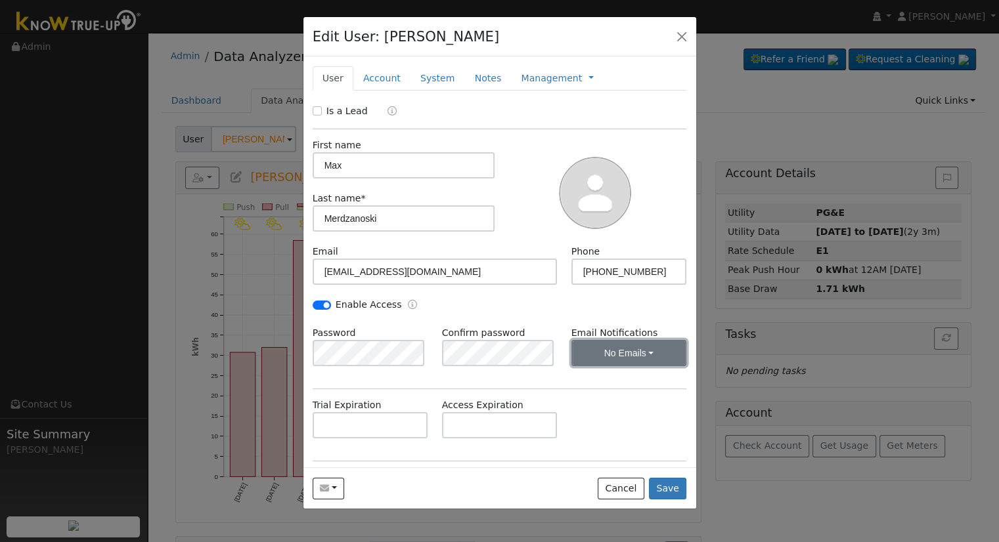
click at [629, 351] on button "No Emails" at bounding box center [629, 353] width 116 height 26
click at [615, 394] on link "Weekly Emails" at bounding box center [610, 400] width 91 height 18
click at [600, 401] on div "Trial Expiration Access Expiration" at bounding box center [499, 425] width 388 height 53
click at [384, 72] on link "Account" at bounding box center [381, 78] width 57 height 24
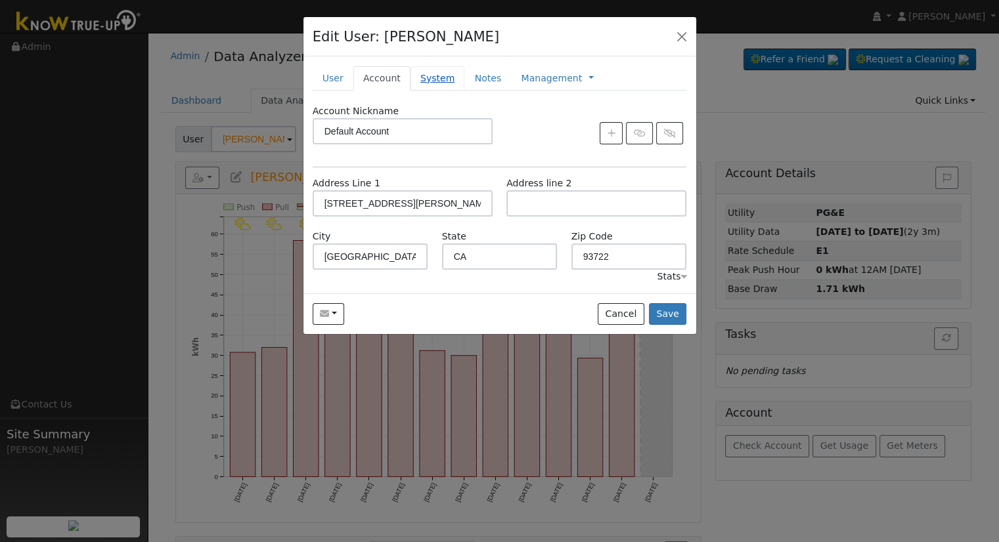
click at [417, 83] on link "System" at bounding box center [437, 78] width 55 height 24
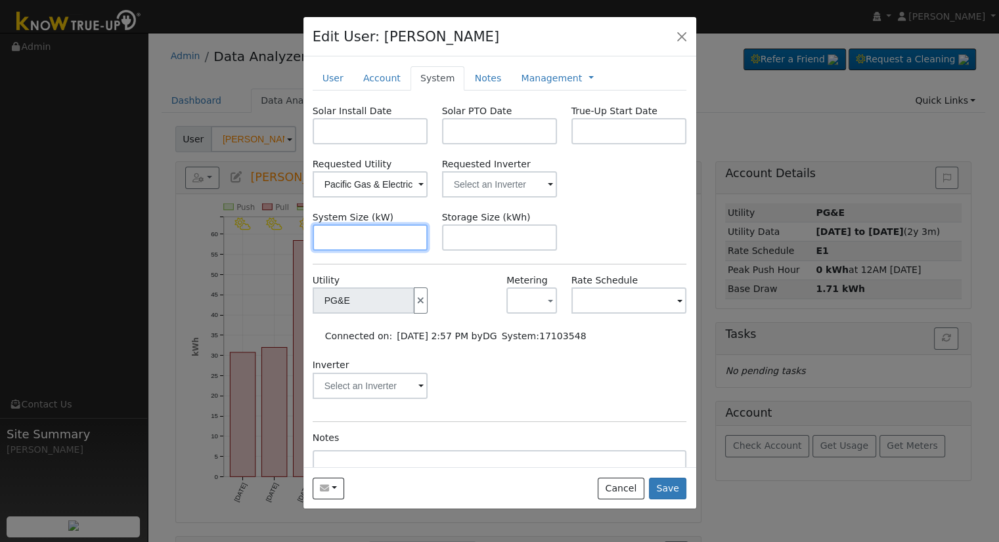
click at [402, 240] on input "text" at bounding box center [371, 238] width 116 height 26
click at [361, 248] on input "text" at bounding box center [371, 238] width 116 height 26
paste input "8.800"
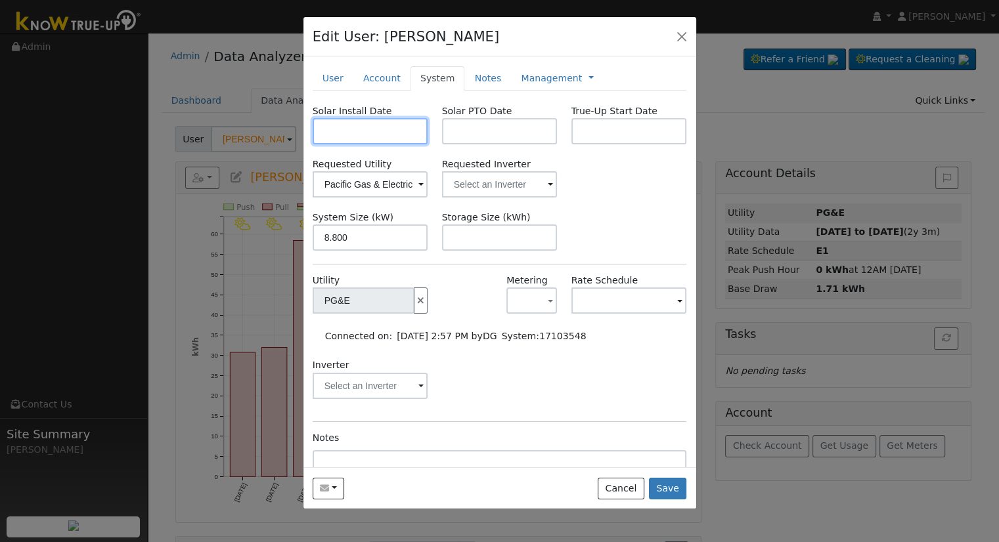
type input "8.8"
click at [349, 129] on input "text" at bounding box center [371, 131] width 116 height 26
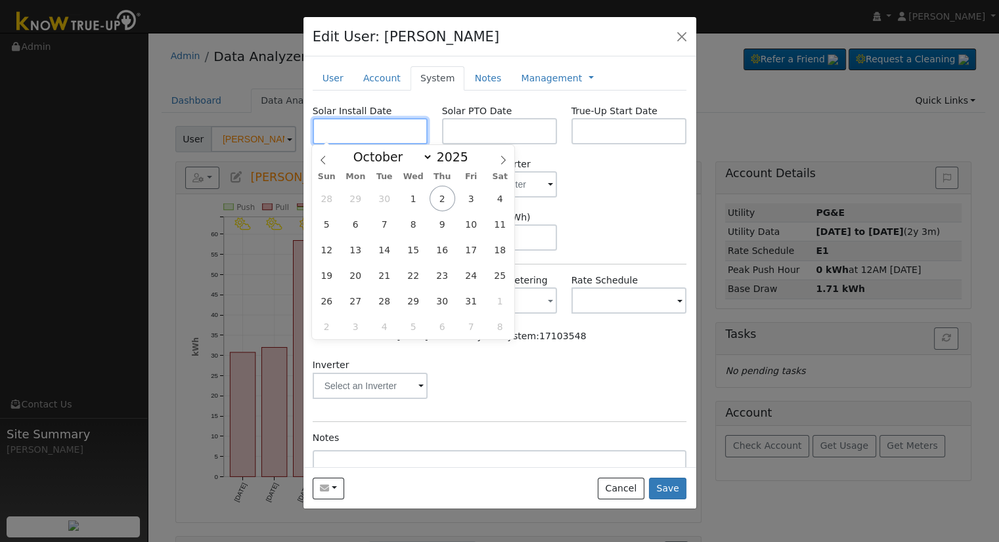
click at [382, 127] on input "text" at bounding box center [371, 131] width 116 height 26
paste input "8/15/2025"
type input "08/15/2025"
click at [483, 124] on input "text" at bounding box center [500, 131] width 116 height 26
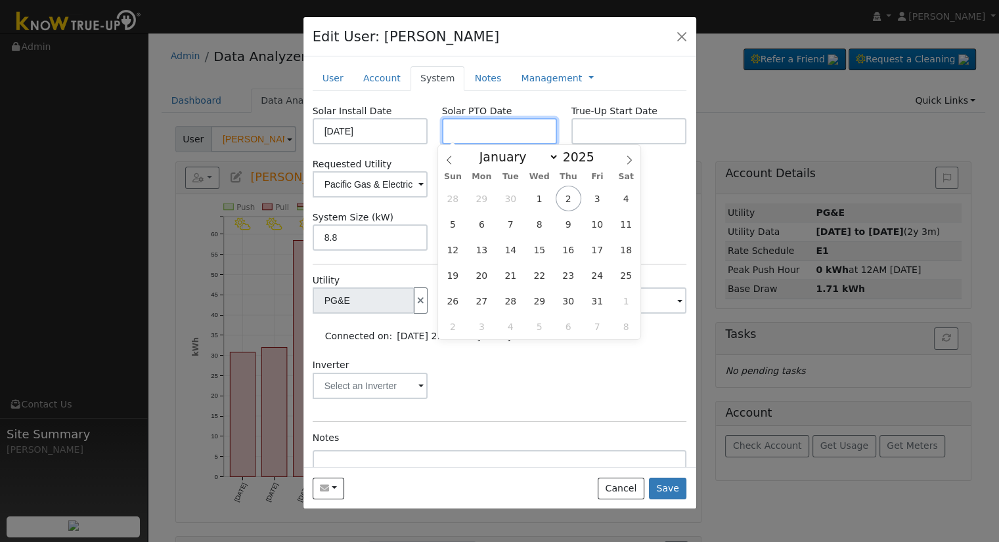
click at [479, 132] on input "text" at bounding box center [500, 131] width 116 height 26
paste input "[DATE]"
type input "[DATE]"
click at [558, 404] on div "Inverter" at bounding box center [499, 385] width 388 height 53
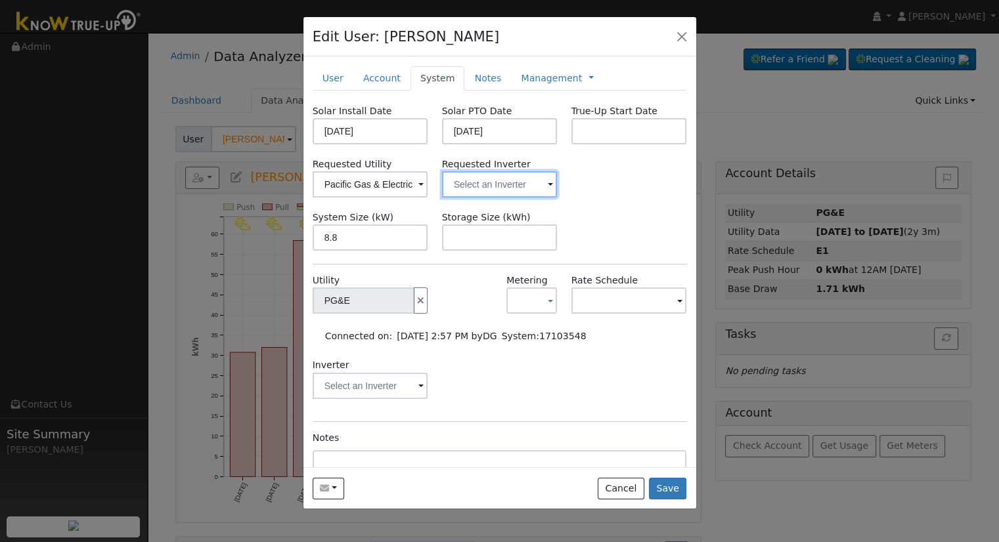
click at [468, 188] on input "text" at bounding box center [500, 184] width 116 height 26
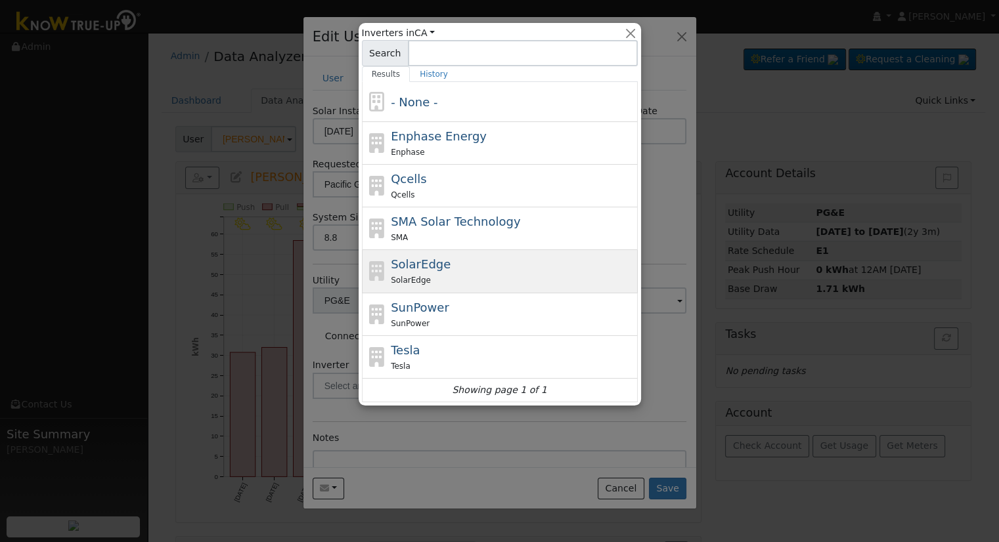
click at [493, 260] on div "SolarEdge SolarEdge" at bounding box center [513, 271] width 244 height 32
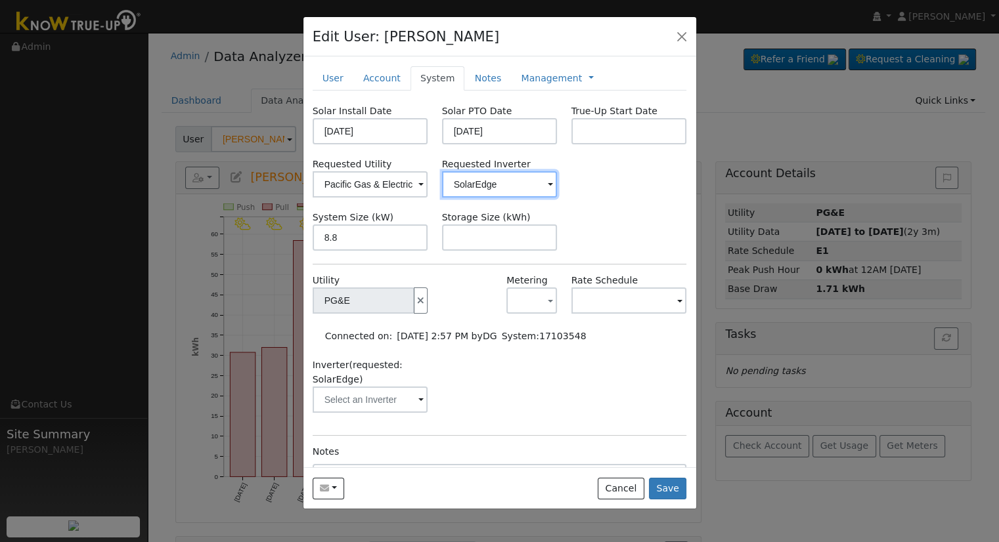
click at [489, 172] on input "SolarEdge" at bounding box center [500, 184] width 116 height 26
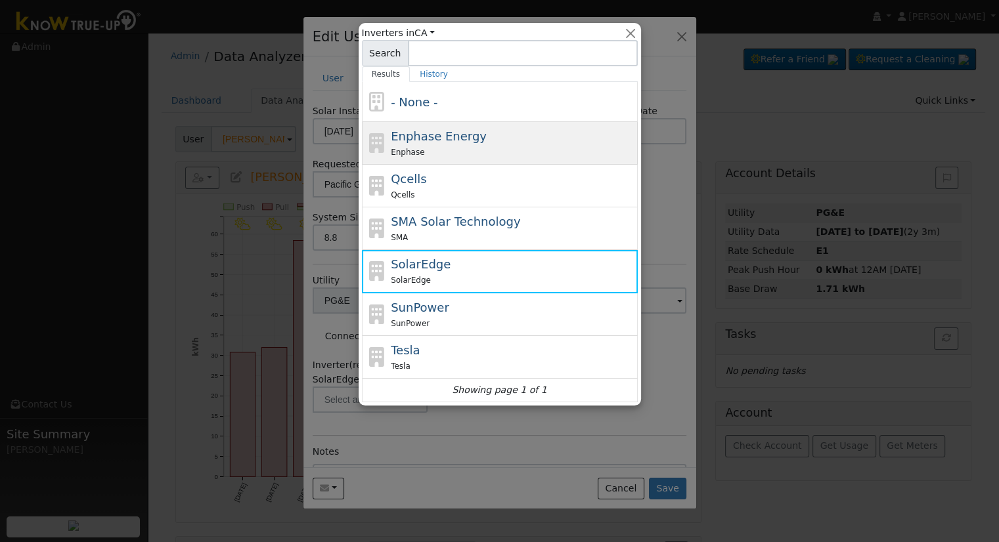
click at [469, 137] on span "Enphase Energy" at bounding box center [439, 136] width 96 height 14
type input "Enphase Energy"
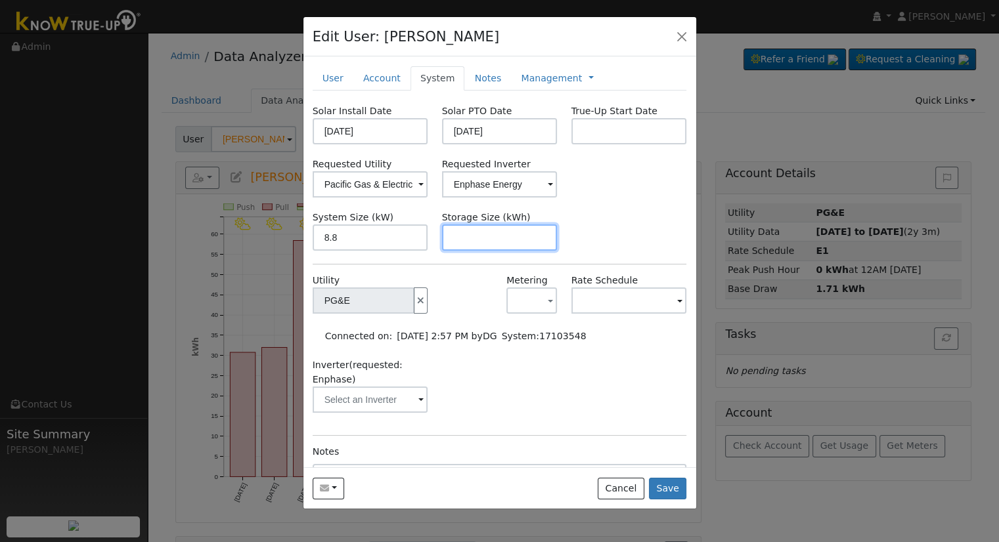
click at [507, 242] on input "text" at bounding box center [500, 238] width 116 height 26
click at [481, 232] on input "text" at bounding box center [500, 238] width 116 height 26
paste input "20.00"
type input "20"
click at [535, 79] on link "Management" at bounding box center [551, 79] width 61 height 14
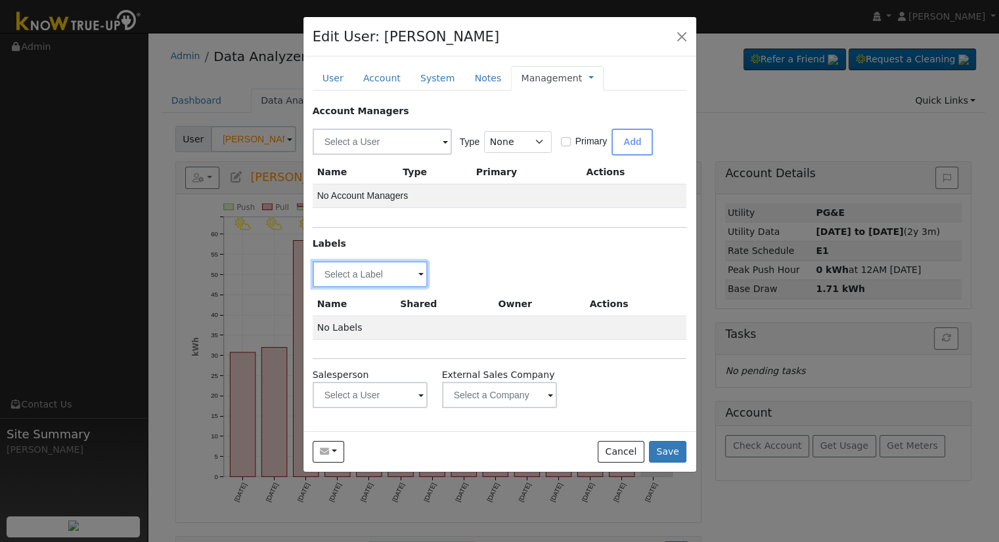
click at [382, 271] on input "text" at bounding box center [371, 274] width 116 height 26
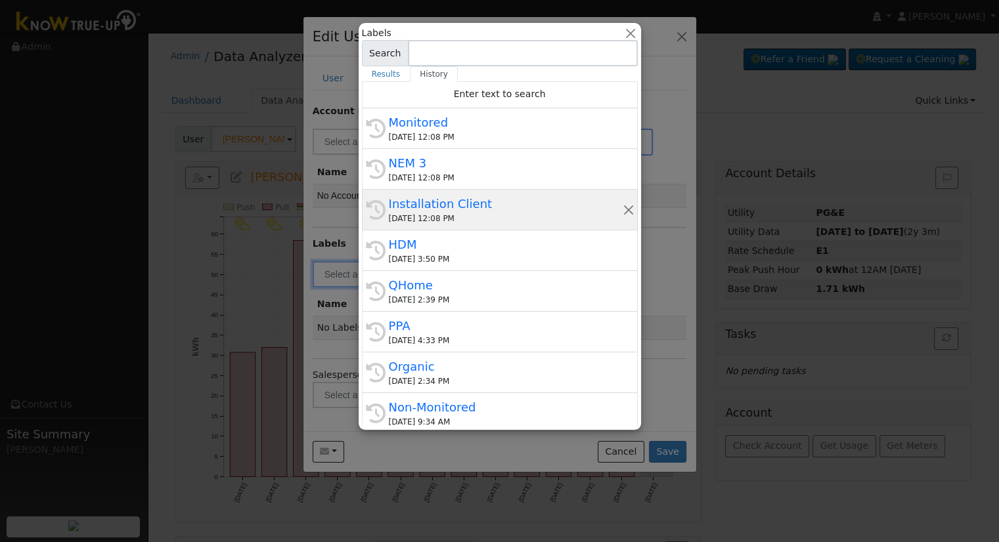
click at [436, 216] on div "10/02/2025 12:08 PM" at bounding box center [506, 219] width 234 height 12
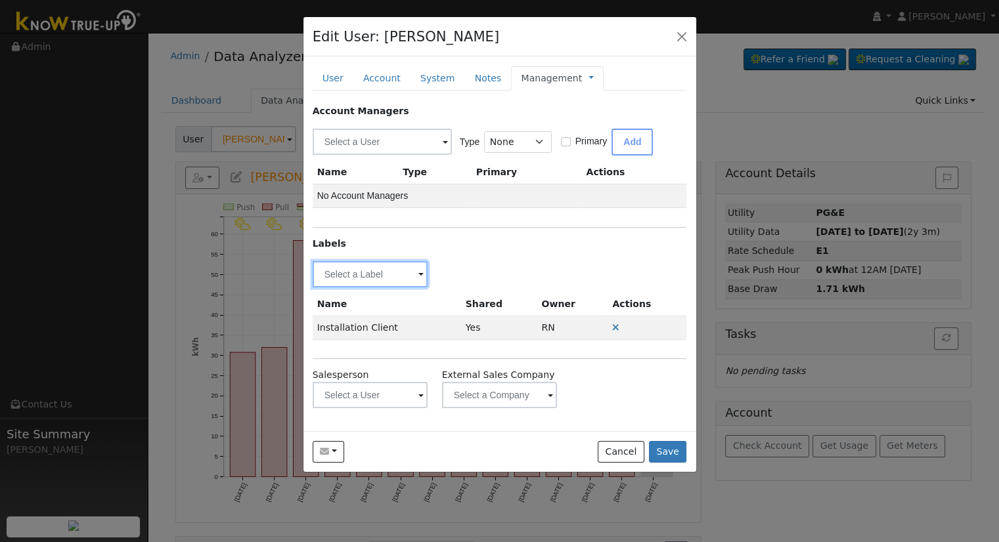
click at [382, 276] on input "text" at bounding box center [371, 274] width 116 height 26
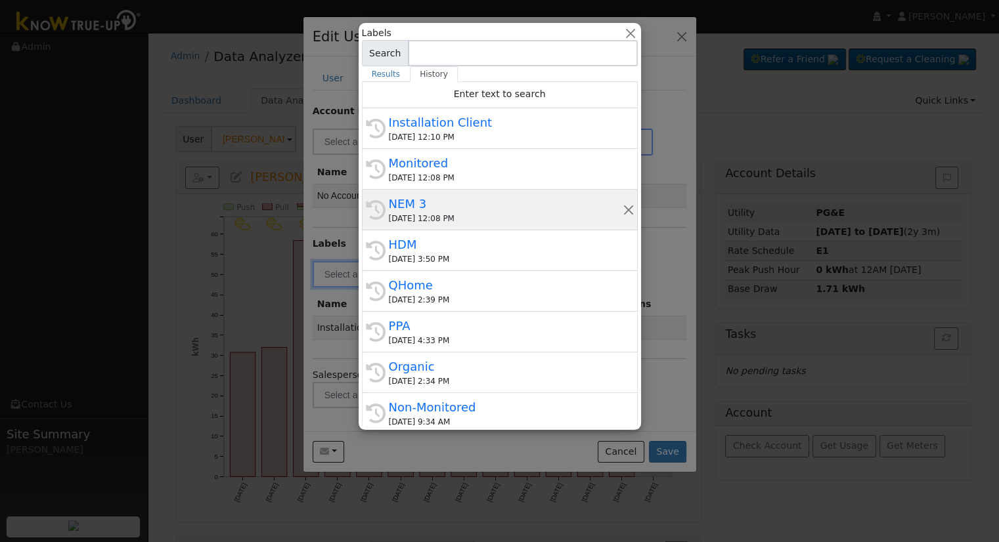
click at [423, 216] on div "10/02/2025 12:08 PM" at bounding box center [506, 219] width 234 height 12
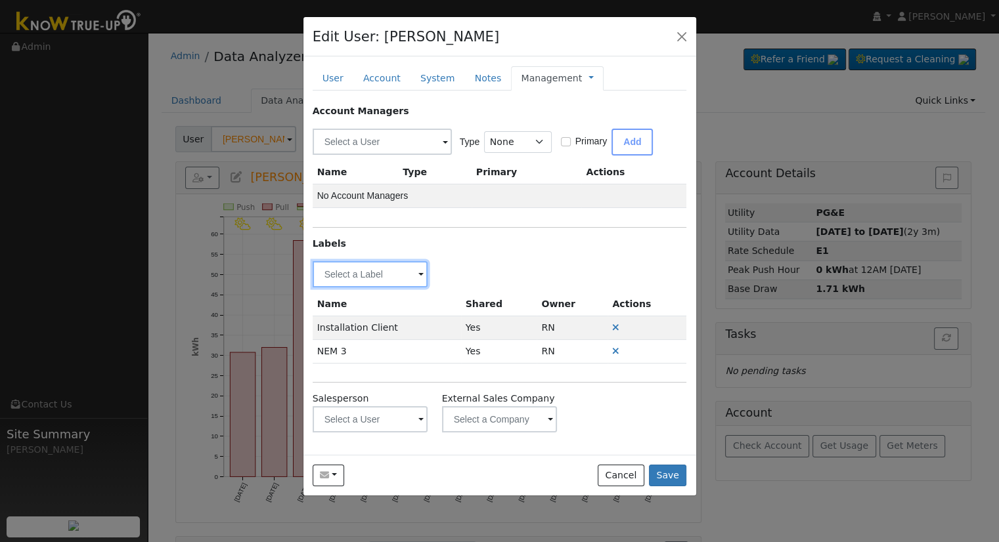
click at [368, 272] on input "text" at bounding box center [371, 274] width 116 height 26
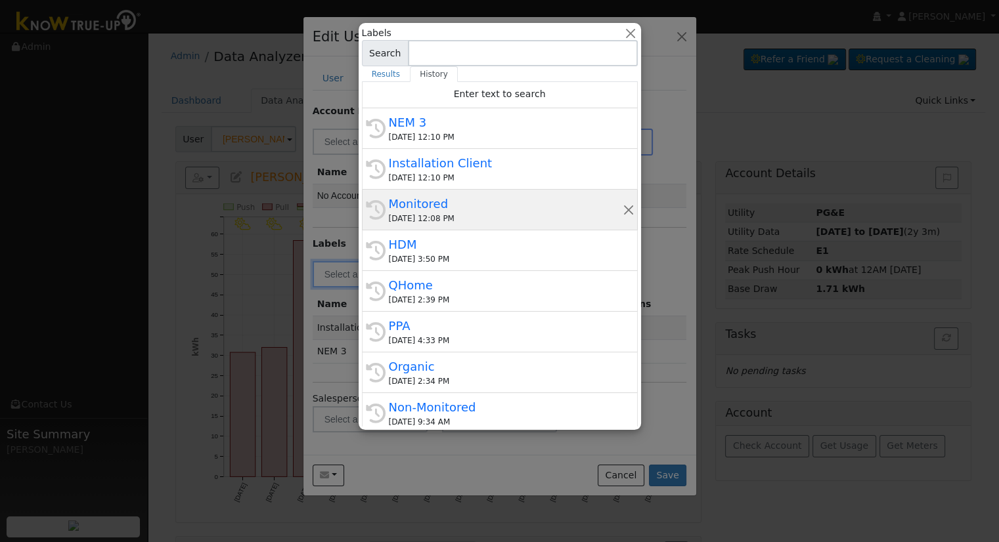
click at [439, 207] on div "Monitored" at bounding box center [506, 204] width 234 height 18
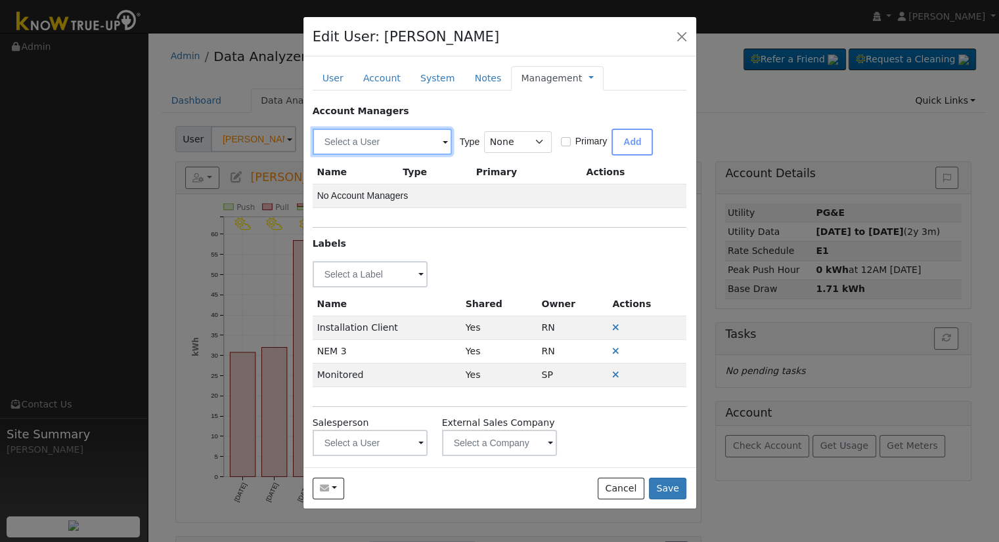
click at [387, 140] on input "text" at bounding box center [382, 142] width 139 height 26
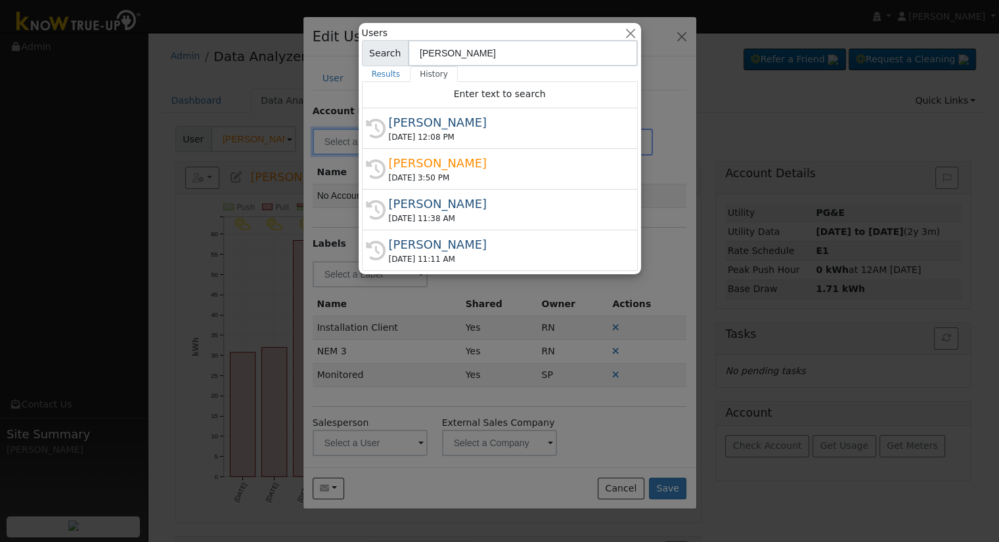
type input "Dani"
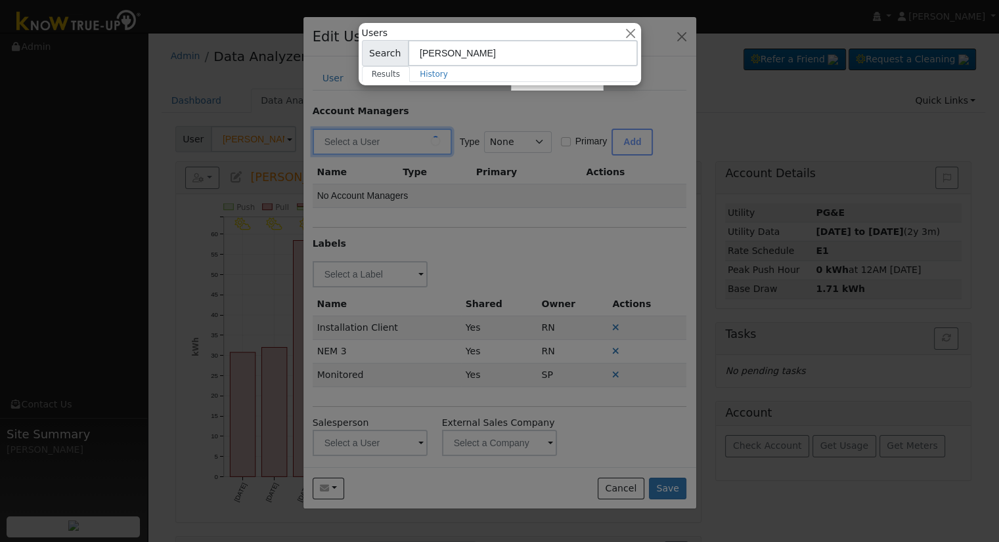
click at [436, 123] on div at bounding box center [499, 271] width 999 height 542
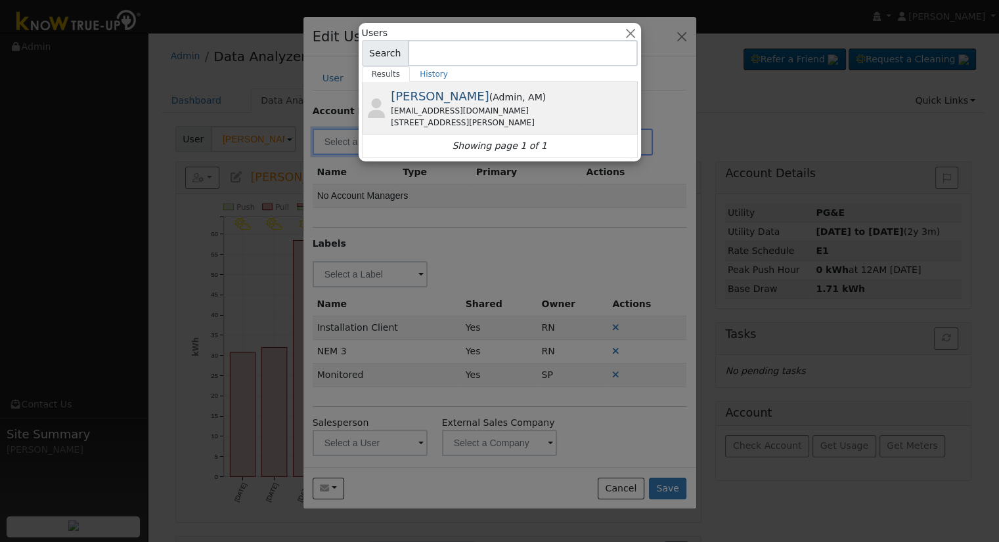
click at [433, 121] on div "1376 N. Linden Avenue, FRESNO, CA 93728" at bounding box center [513, 123] width 244 height 12
type input "Daniel Gibby"
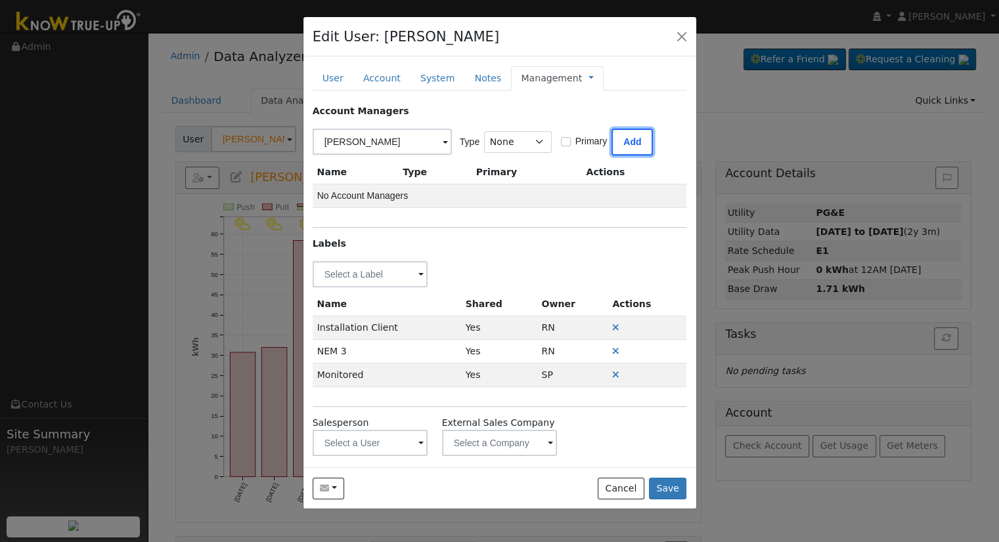
click at [633, 132] on button "Add" at bounding box center [631, 142] width 41 height 27
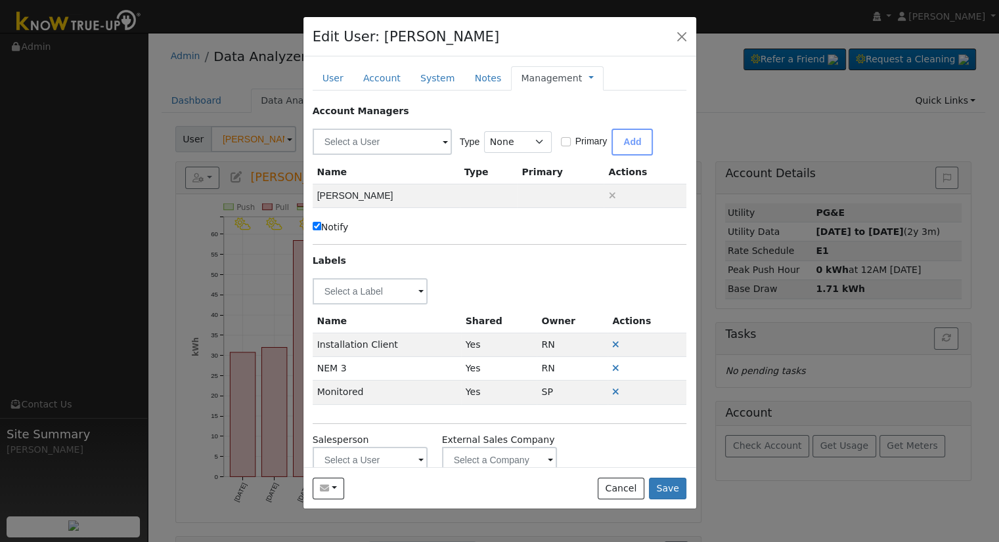
click at [320, 229] on label "Notify" at bounding box center [331, 228] width 36 height 14
click at [320, 229] on input "Notify" at bounding box center [317, 226] width 9 height 9
checkbox input "false"
click at [582, 77] on span "Management Billing Timeline" at bounding box center [588, 78] width 12 height 11
click at [588, 77] on link at bounding box center [590, 79] width 5 height 14
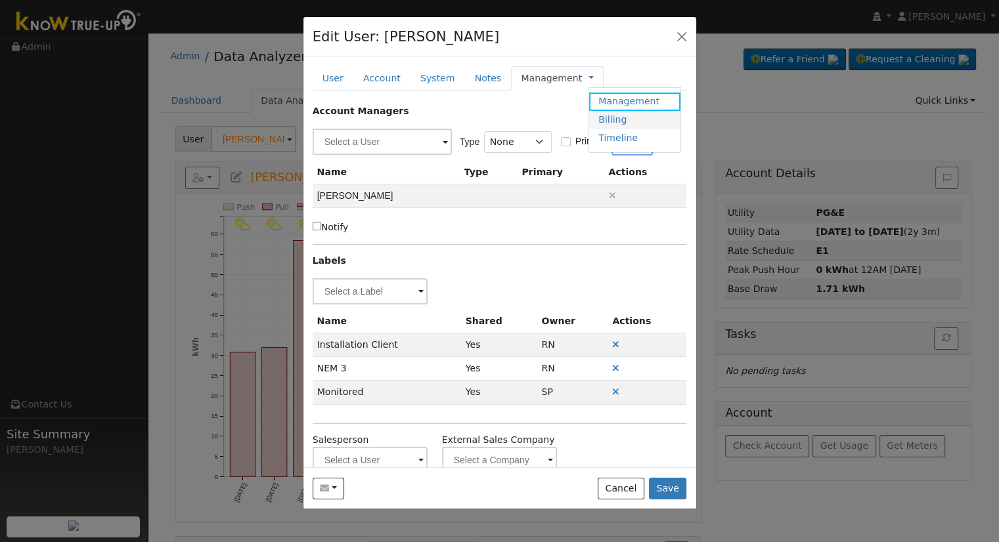
click at [592, 119] on link "Billing" at bounding box center [634, 120] width 91 height 18
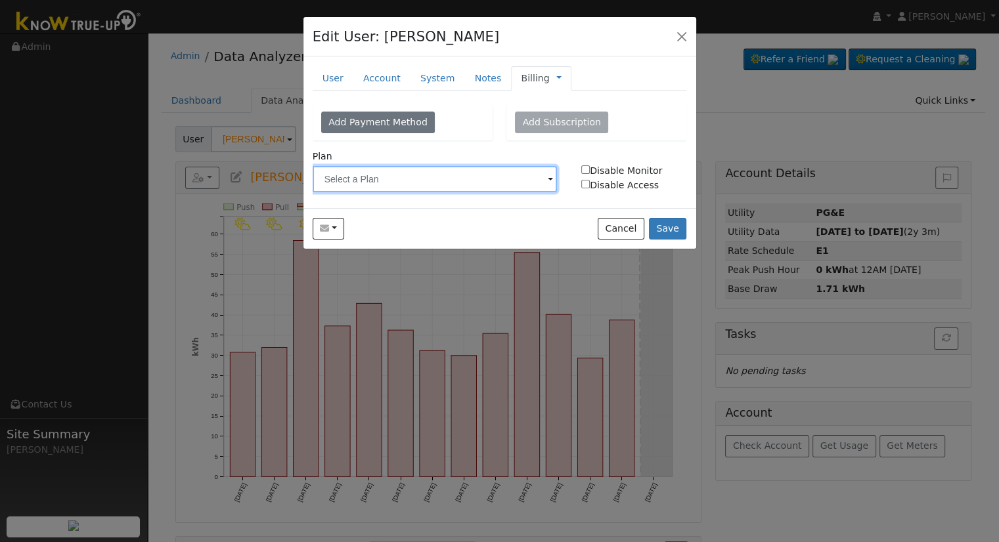
click at [399, 180] on input "text" at bounding box center [435, 179] width 245 height 26
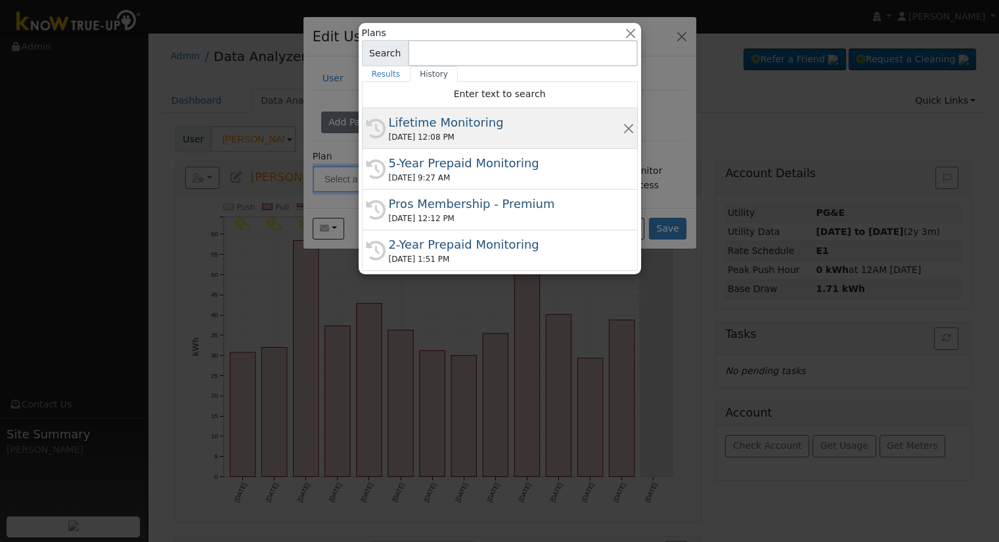
click at [454, 121] on div "Lifetime Monitoring" at bounding box center [506, 123] width 234 height 18
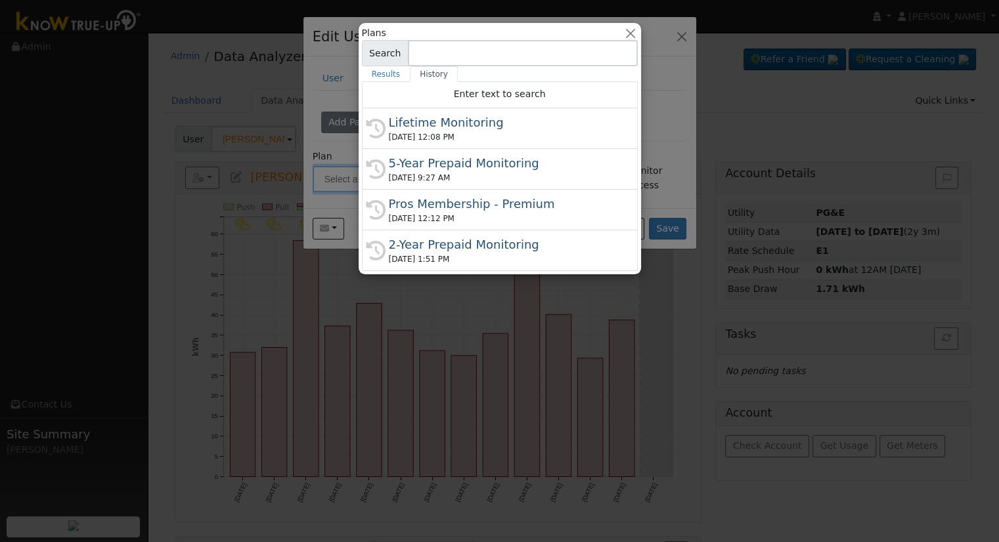
type input "Lifetime Monitoring"
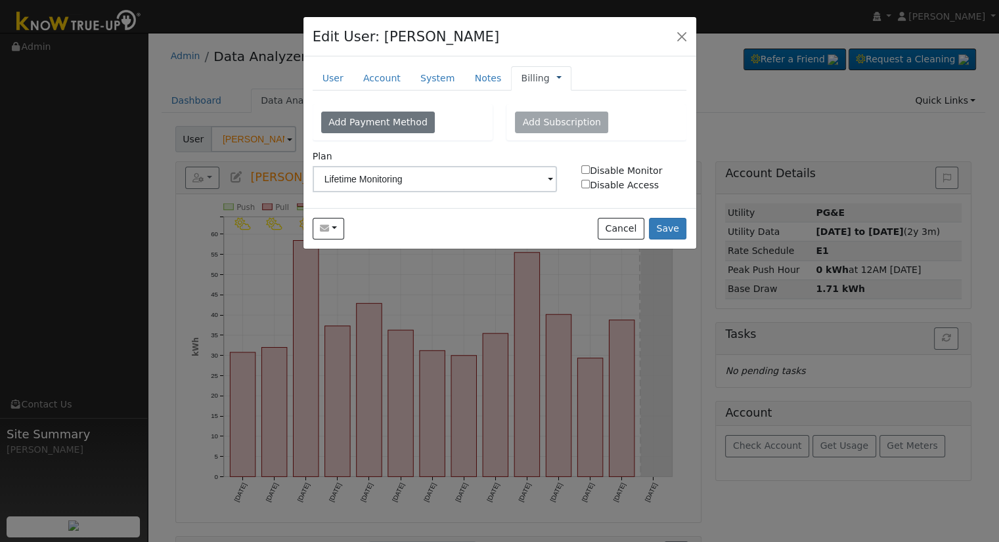
click at [556, 78] on link at bounding box center [558, 79] width 5 height 14
click at [575, 97] on link "Management" at bounding box center [602, 102] width 91 height 18
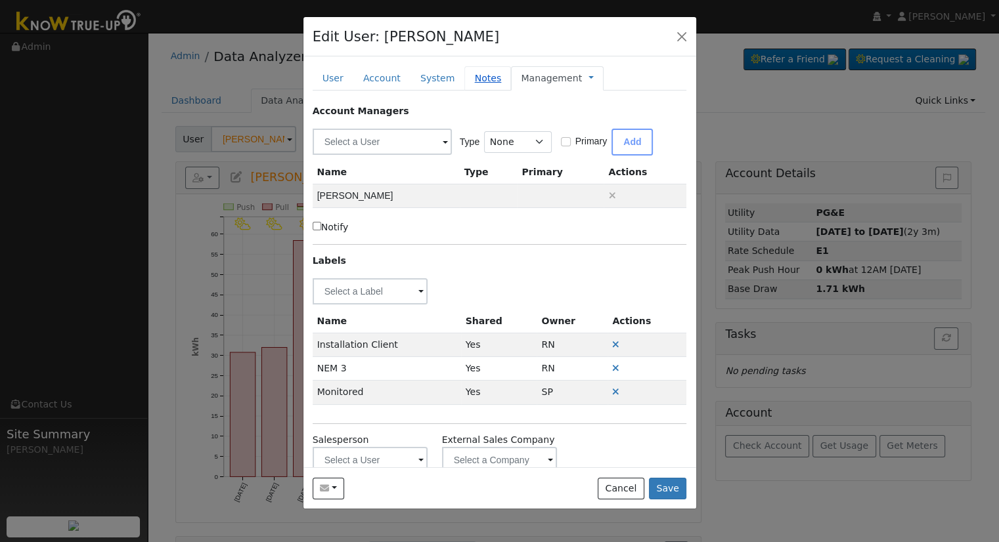
click at [465, 72] on link "Notes" at bounding box center [487, 78] width 47 height 24
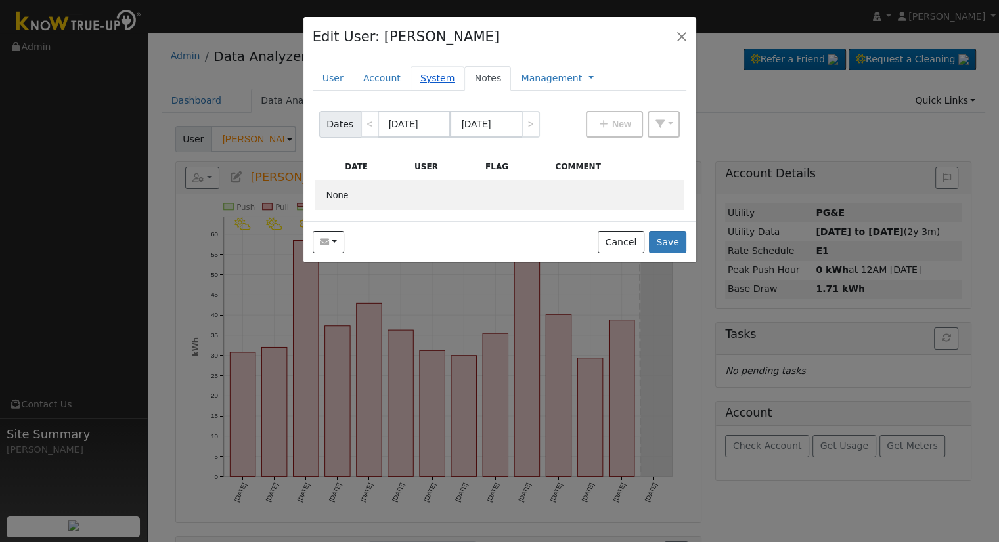
click at [426, 75] on link "System" at bounding box center [437, 78] width 55 height 24
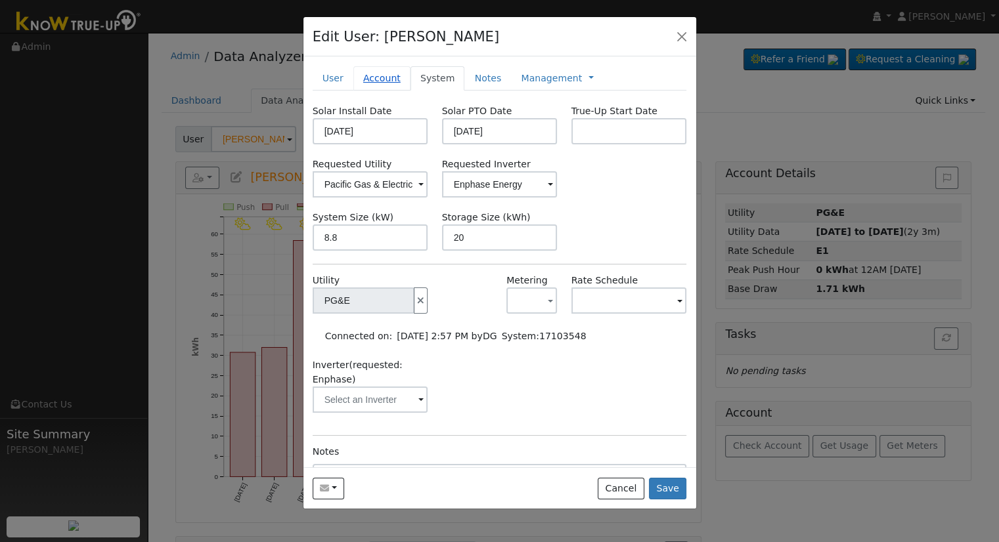
click at [373, 77] on link "Account" at bounding box center [381, 78] width 57 height 24
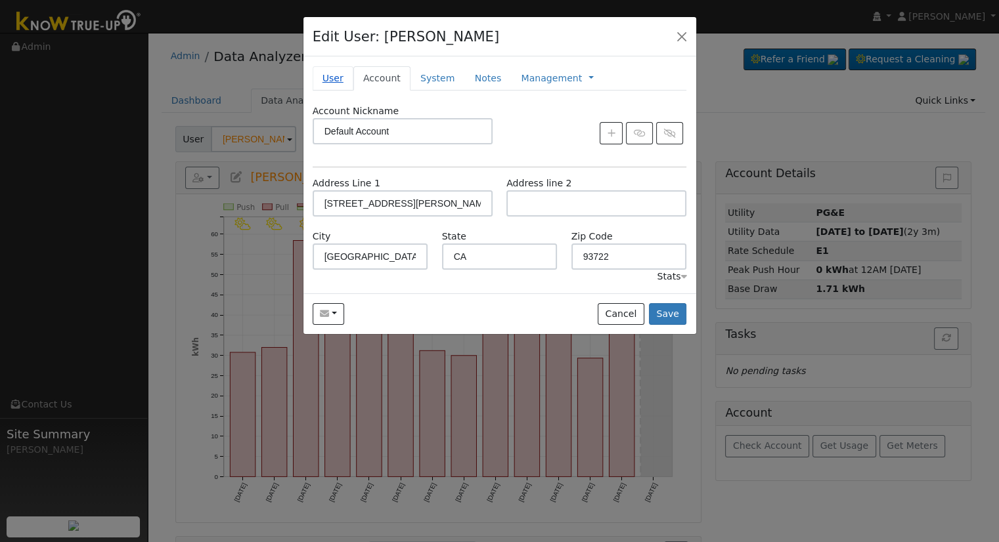
click at [334, 79] on link "User" at bounding box center [333, 78] width 41 height 24
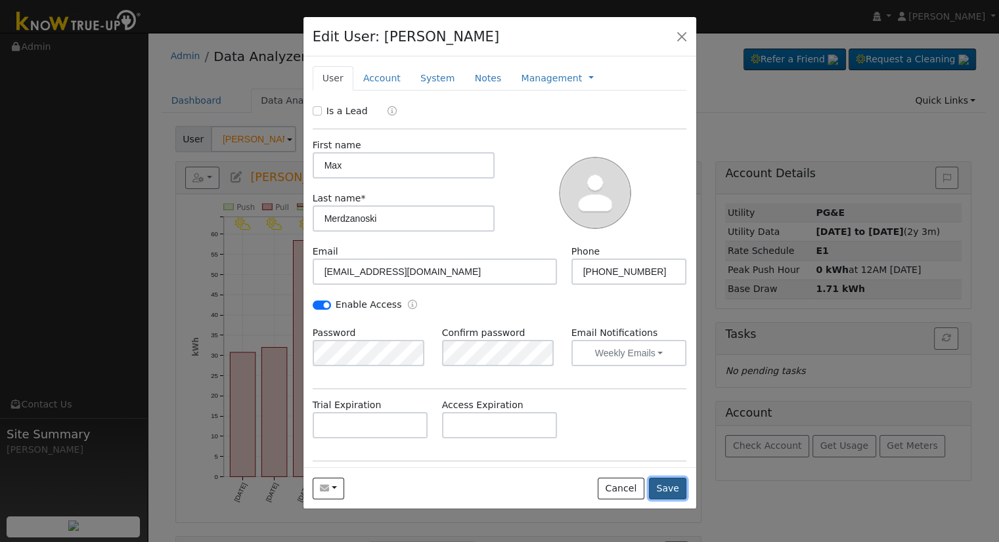
click at [670, 492] on button "Save" at bounding box center [668, 489] width 38 height 22
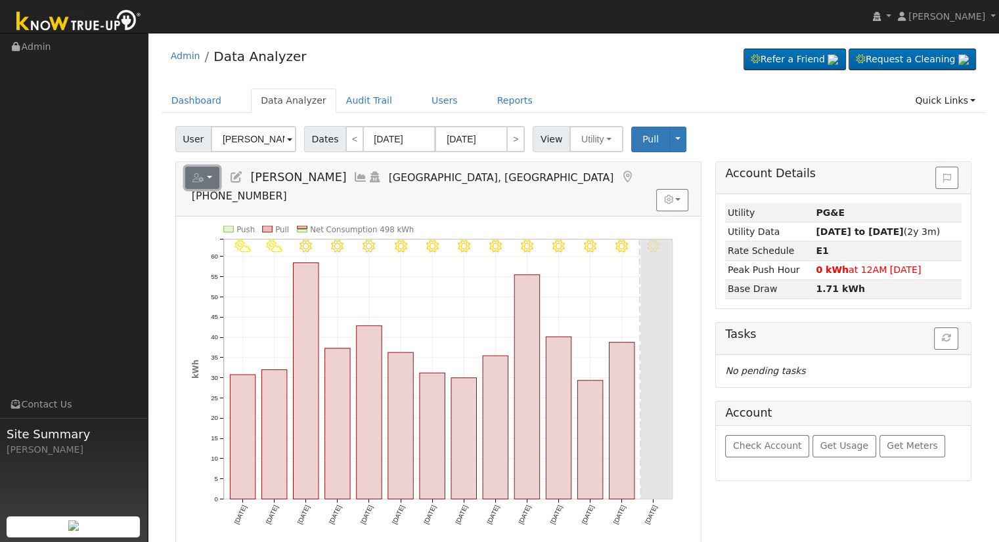
click at [213, 179] on button "button" at bounding box center [202, 178] width 35 height 22
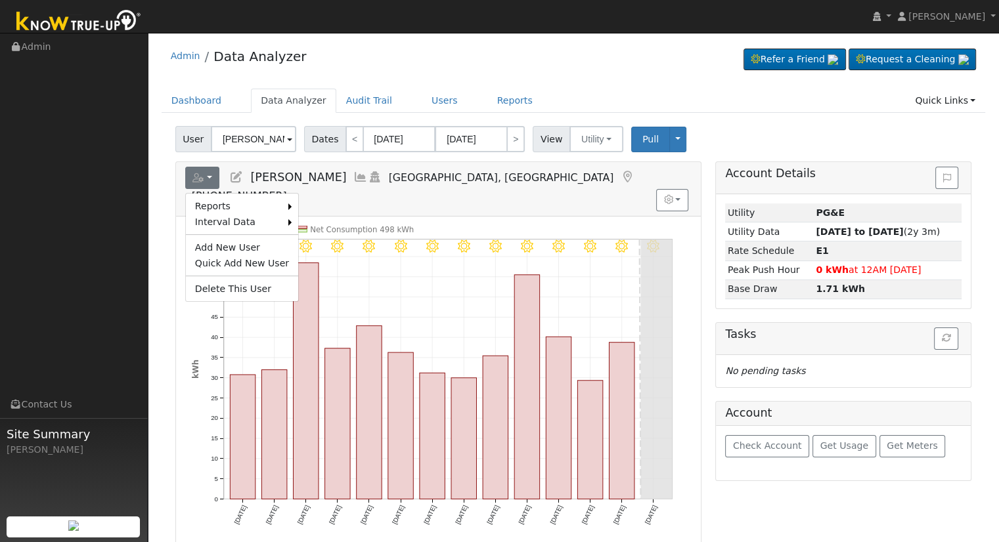
click at [229, 178] on icon at bounding box center [236, 177] width 14 height 12
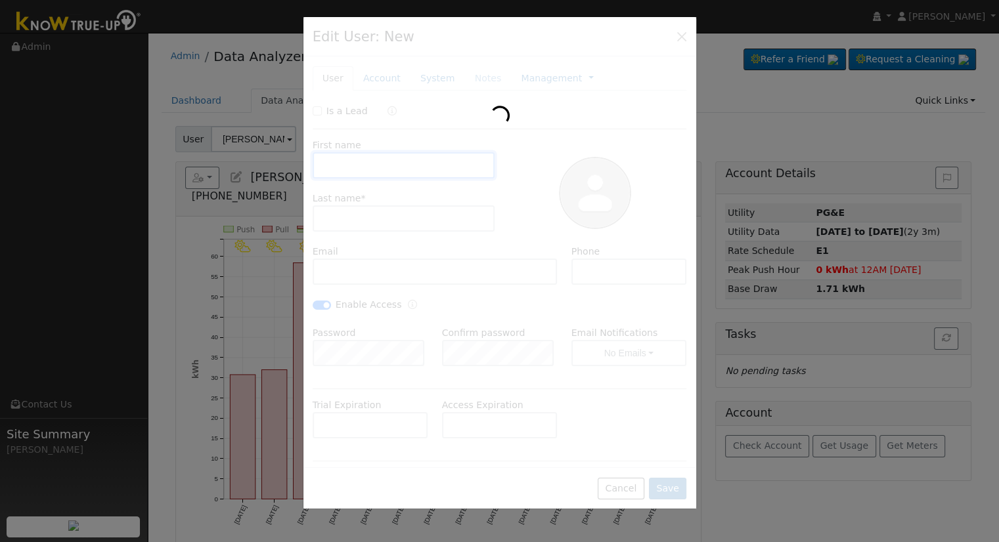
type input "Max"
type input "Merdzanoski"
type input "macedonia2007@yahoo.com"
type input "(559) 916-0905"
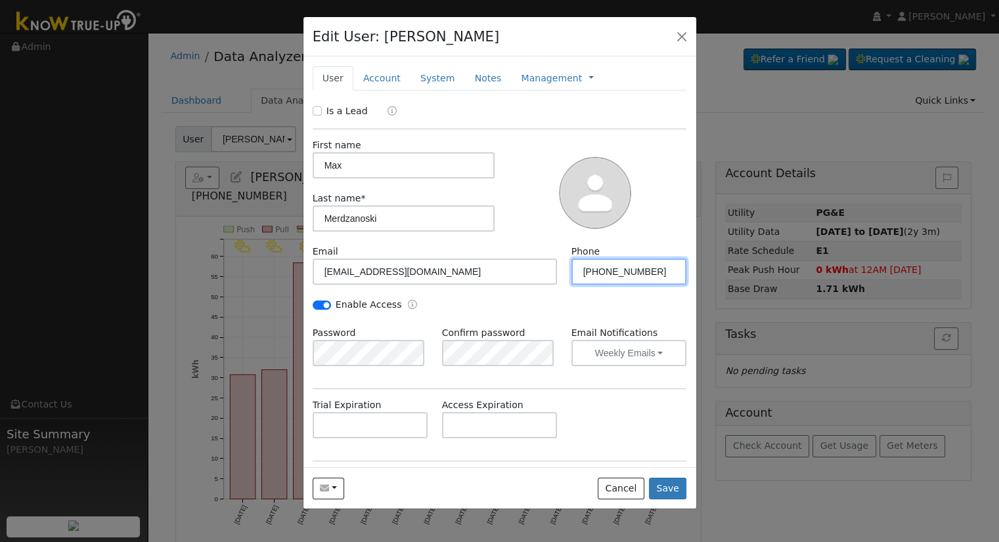
click at [642, 274] on input "(559) 916-0905" at bounding box center [629, 272] width 116 height 26
click at [549, 77] on link "Management" at bounding box center [551, 79] width 61 height 14
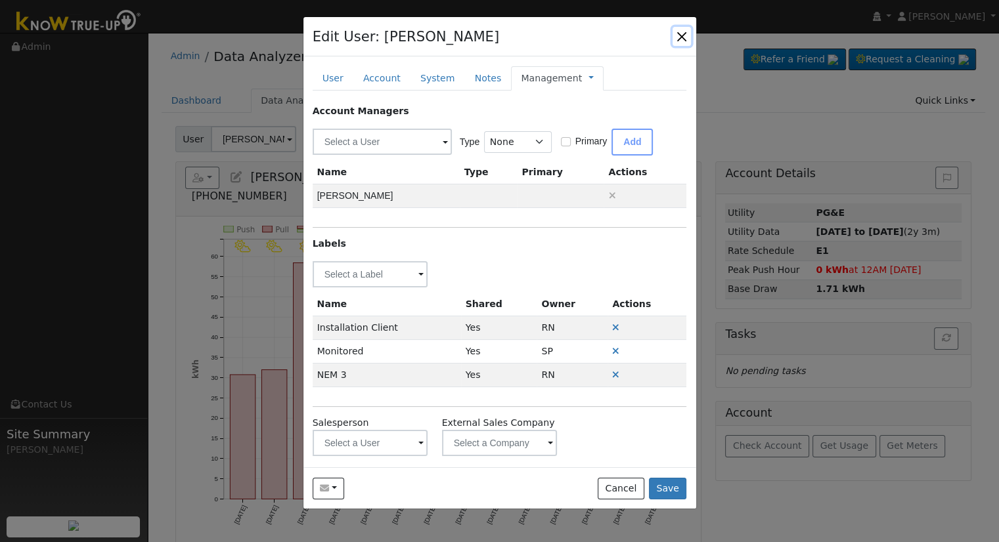
click at [683, 32] on button "button" at bounding box center [682, 36] width 18 height 18
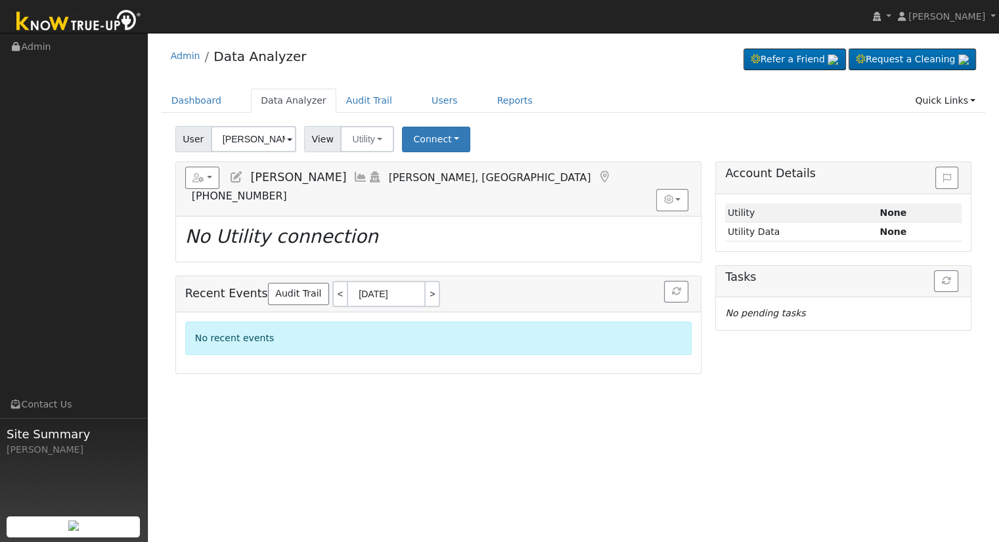
click at [232, 181] on icon at bounding box center [236, 177] width 14 height 12
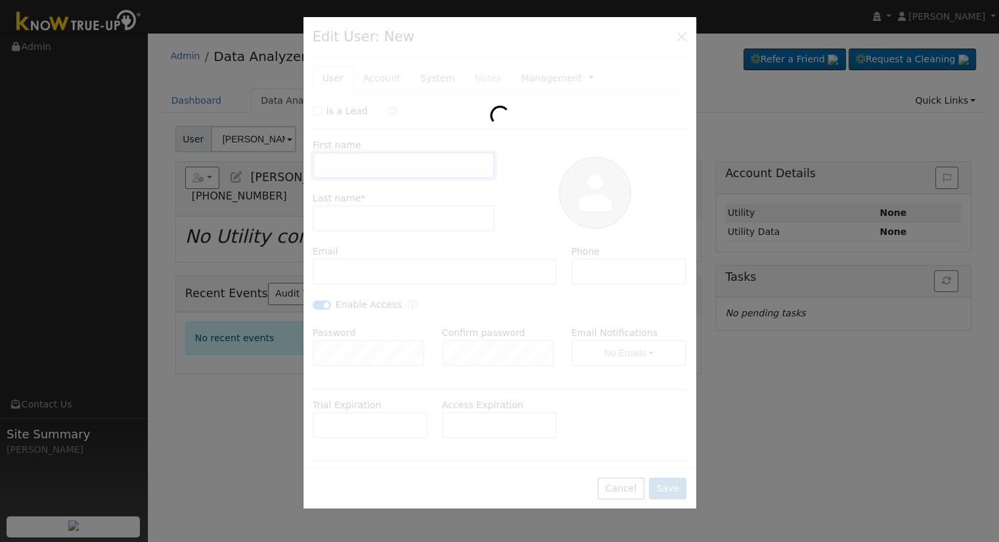
type input "[PERSON_NAME]"
type input "[EMAIL_ADDRESS][DOMAIN_NAME]"
type input "5592874078"
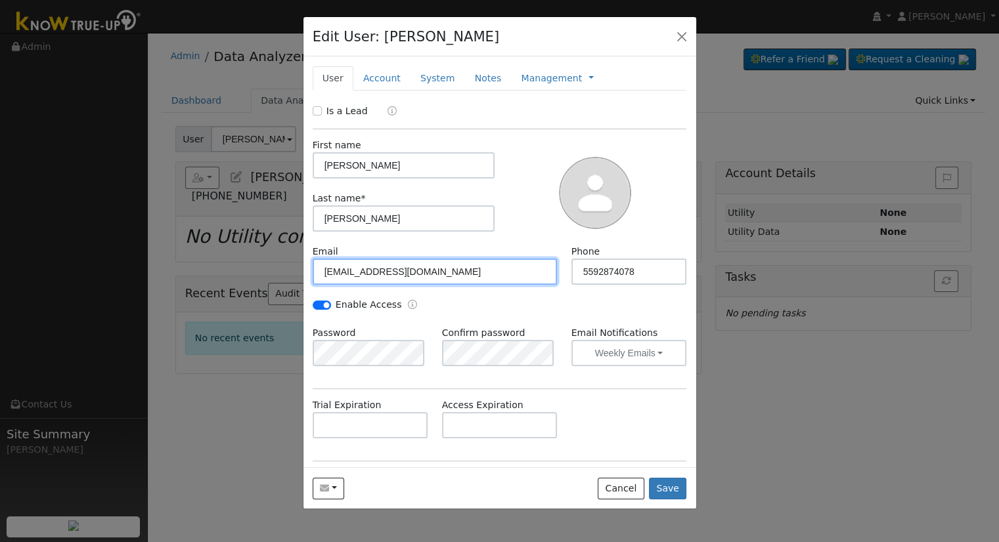
click at [433, 274] on input "[EMAIL_ADDRESS][DOMAIN_NAME]" at bounding box center [435, 272] width 245 height 26
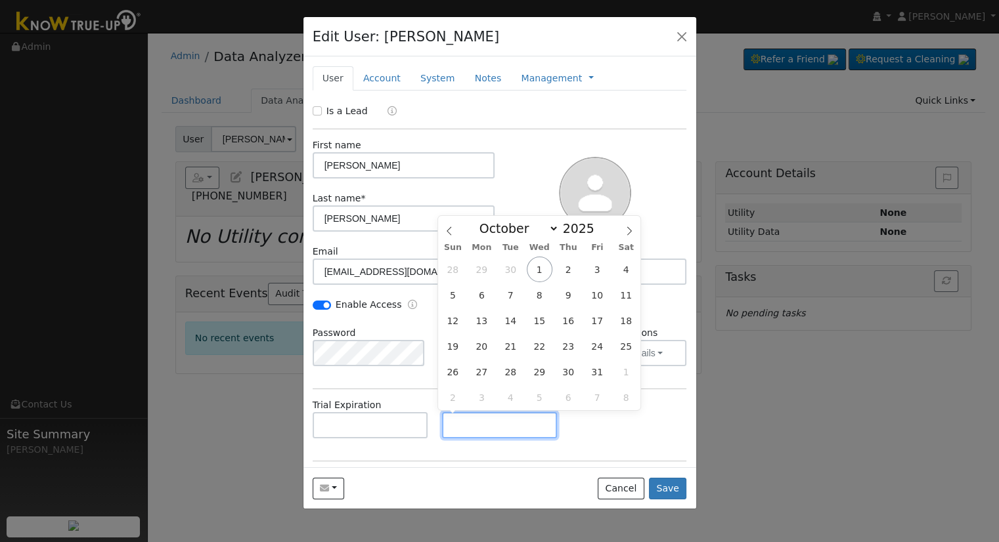
click at [449, 422] on input "text" at bounding box center [500, 425] width 116 height 26
click at [482, 425] on input "text" at bounding box center [500, 425] width 116 height 26
paste input "[DATE]"
type input "[DATE]"
click at [560, 438] on div "Trial Expiration Access Expiration [DATE]" at bounding box center [499, 425] width 388 height 53
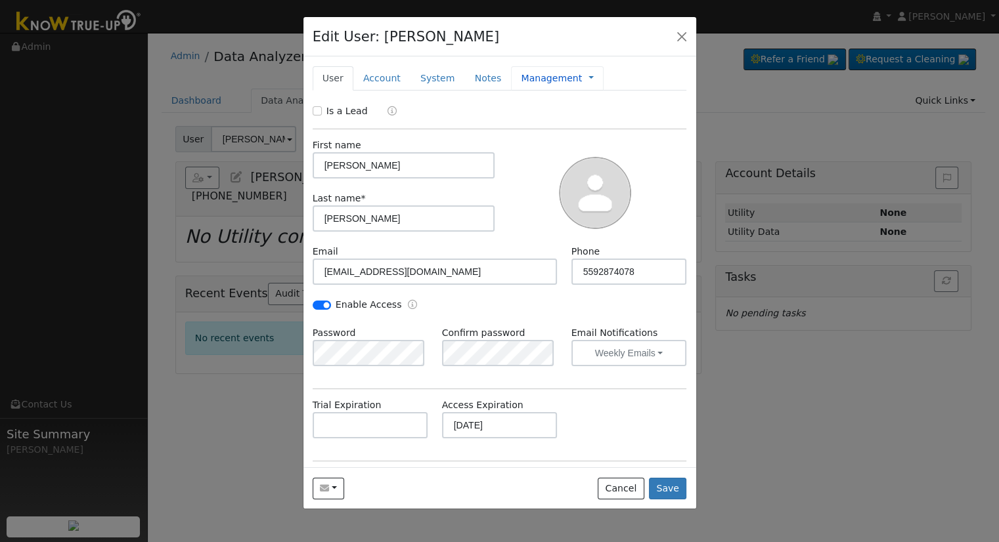
click at [546, 76] on link "Management" at bounding box center [551, 79] width 61 height 14
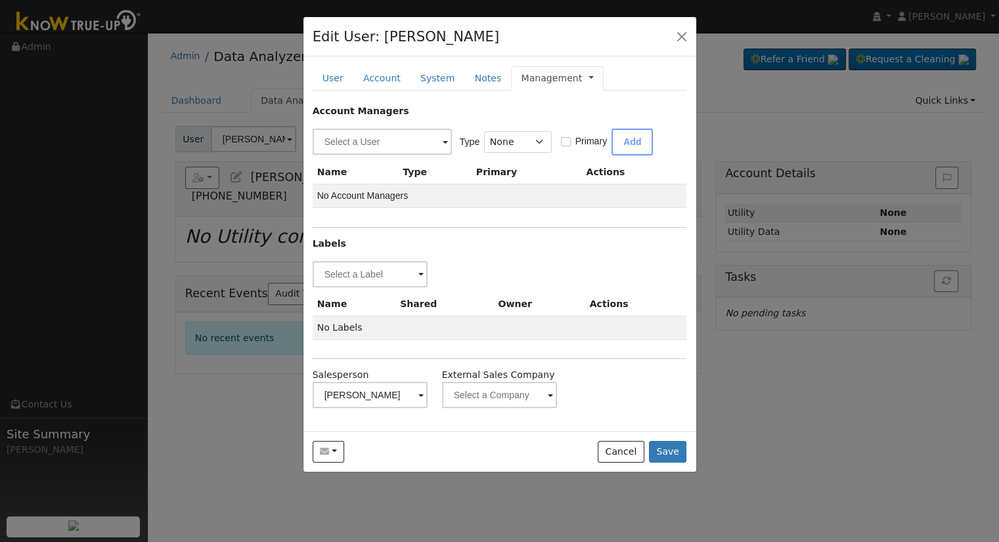
drag, startPoint x: 567, startPoint y: 77, endPoint x: 565, endPoint y: 87, distance: 10.2
click at [588, 77] on link at bounding box center [590, 79] width 5 height 14
click at [589, 114] on link "Billing" at bounding box center [634, 120] width 91 height 18
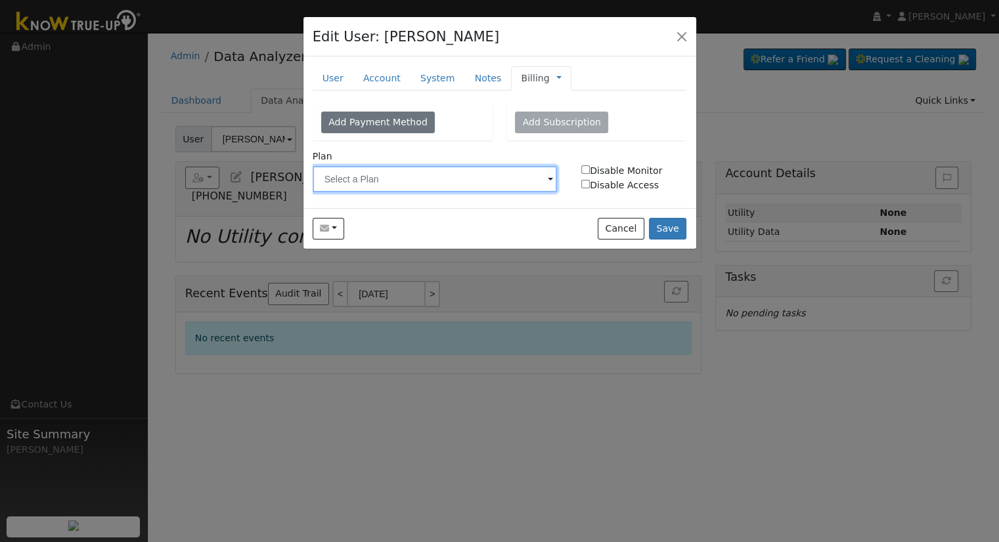
click at [472, 177] on input "text" at bounding box center [435, 179] width 245 height 26
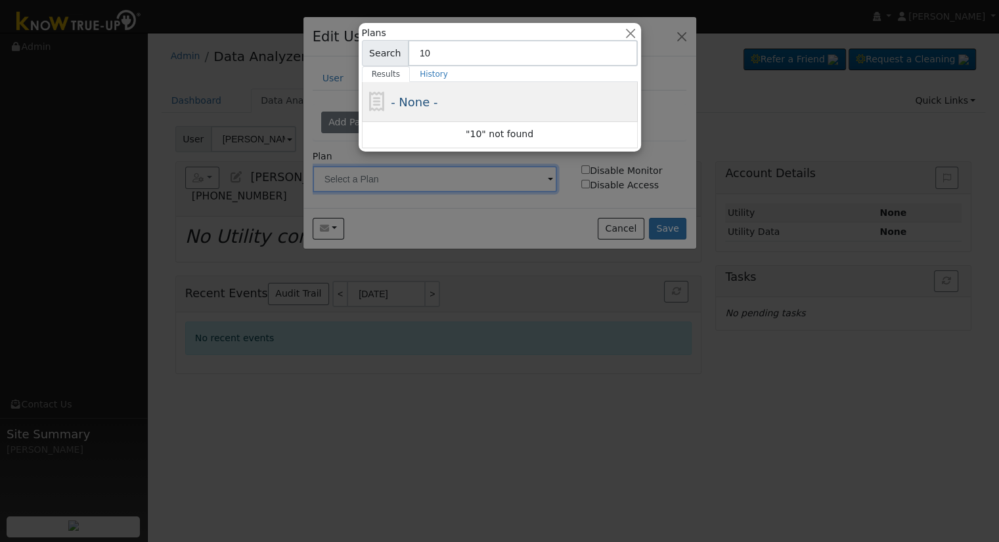
type input "10"
click at [449, 108] on div "- None -" at bounding box center [513, 102] width 244 height 18
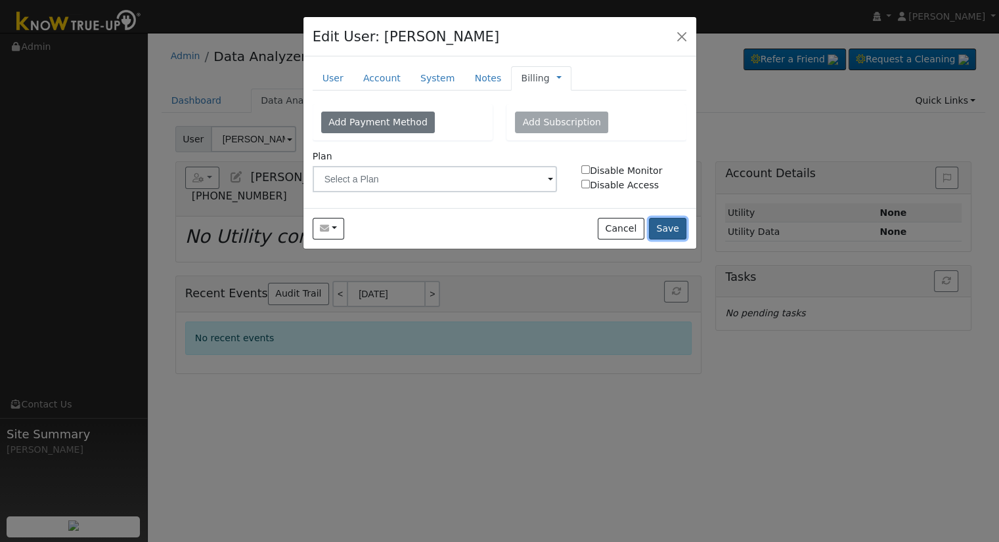
click at [672, 223] on button "Save" at bounding box center [668, 229] width 38 height 22
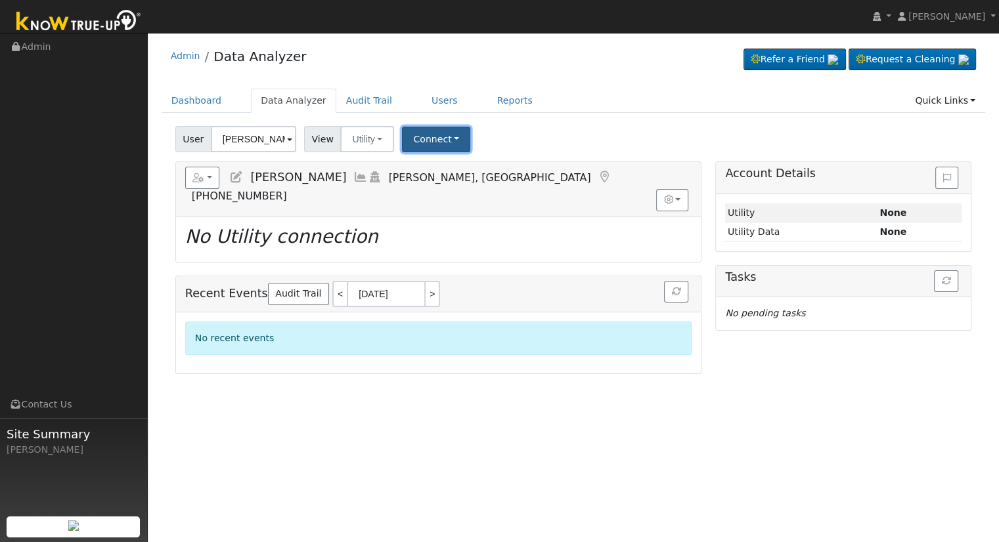
click at [422, 140] on button "Connect" at bounding box center [436, 140] width 68 height 26
click at [440, 165] on link "Select a Provider" at bounding box center [454, 168] width 102 height 18
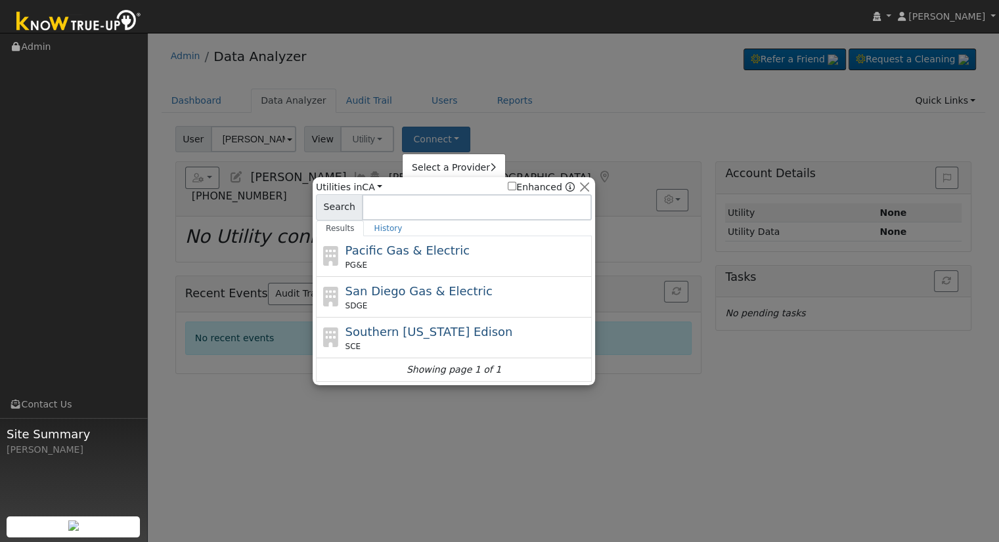
drag, startPoint x: 439, startPoint y: 245, endPoint x: 142, endPoint y: 228, distance: 297.3
click at [439, 245] on span "Pacific Gas & Electric" at bounding box center [407, 251] width 124 height 14
